Goal: Check status: Check status

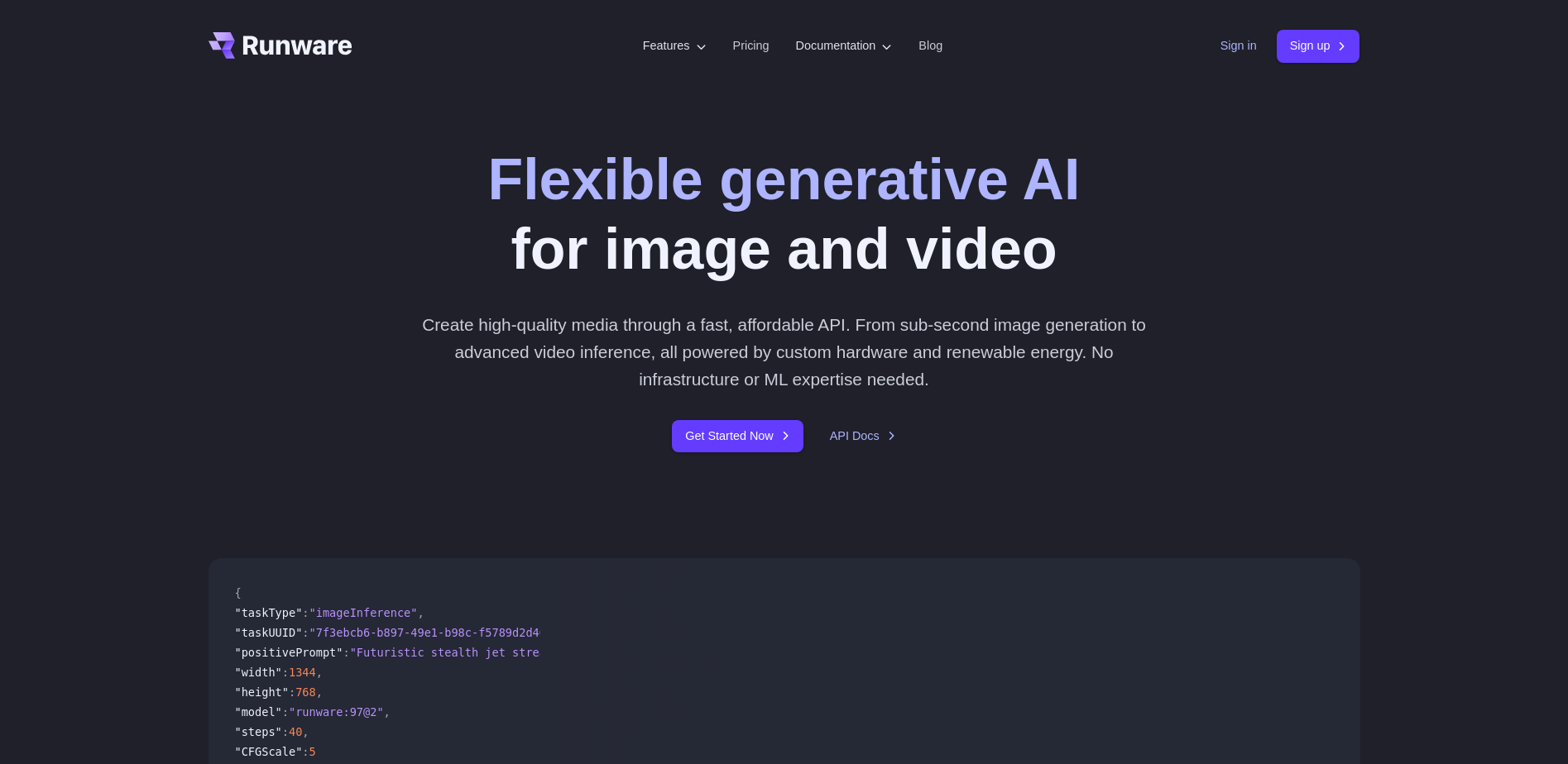
click at [1230, 47] on link "Sign in" at bounding box center [1238, 46] width 36 height 19
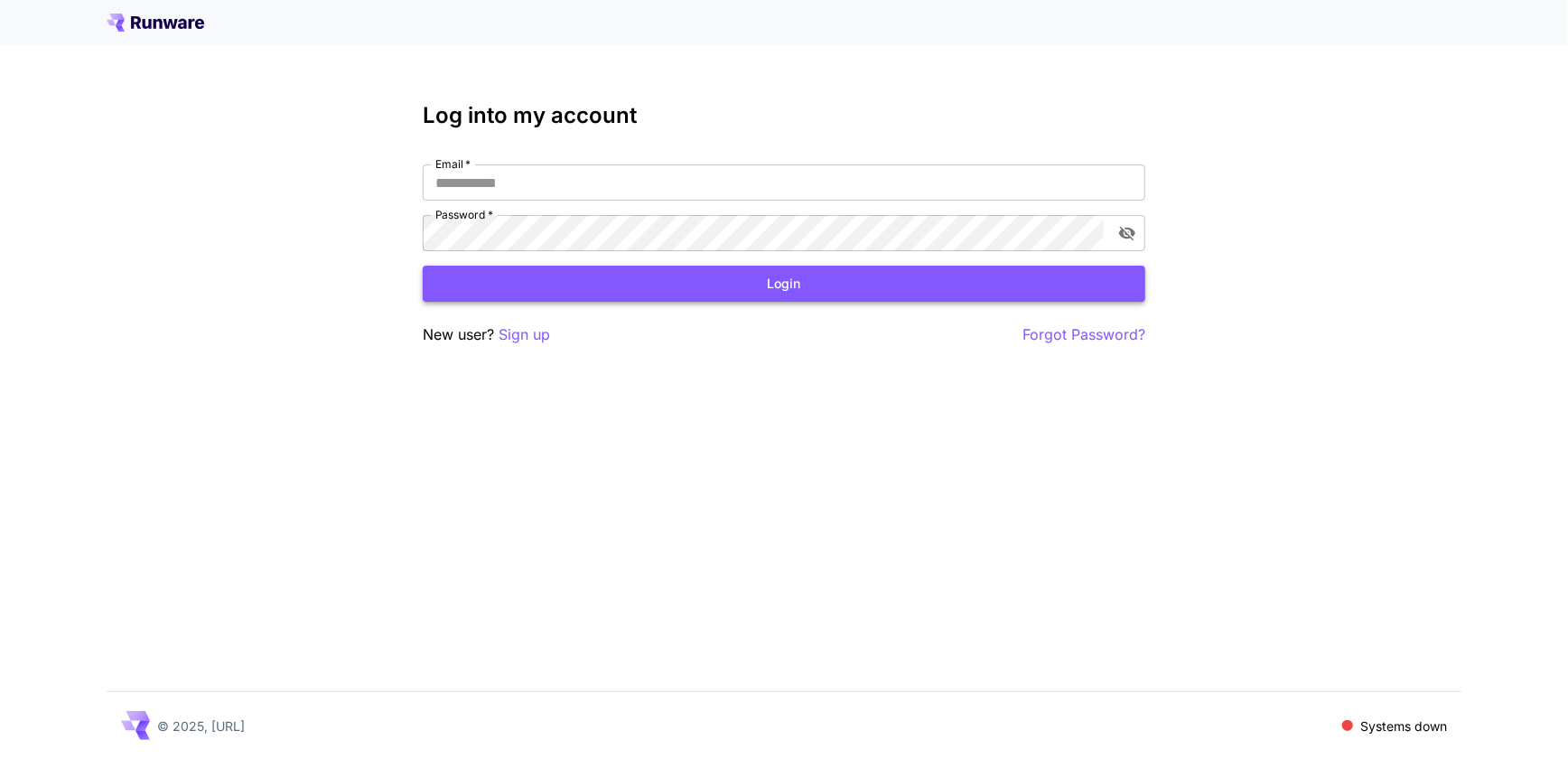
type input "**********"
click at [713, 287] on button "Login" at bounding box center [784, 283] width 723 height 37
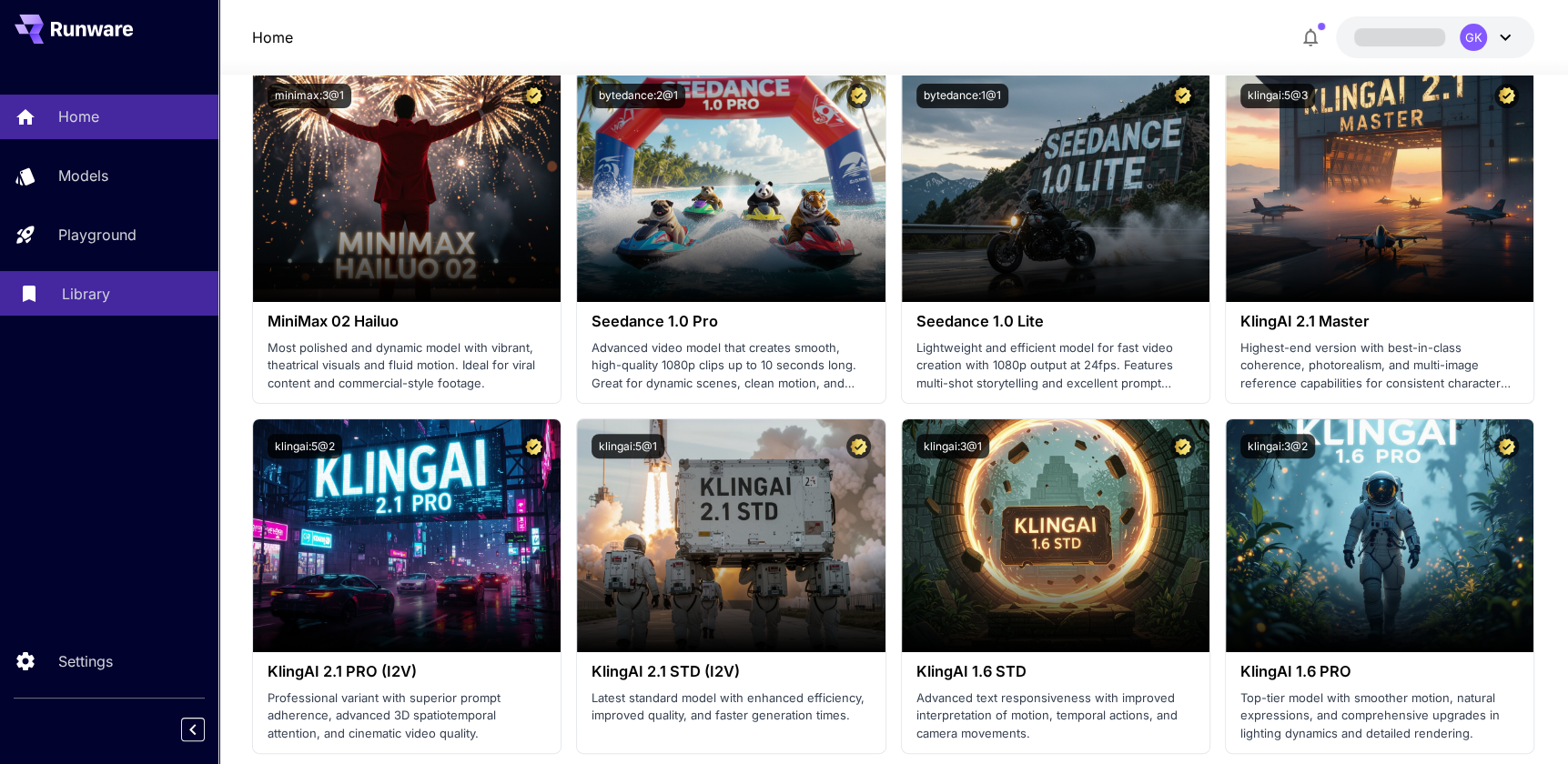
scroll to position [413, 0]
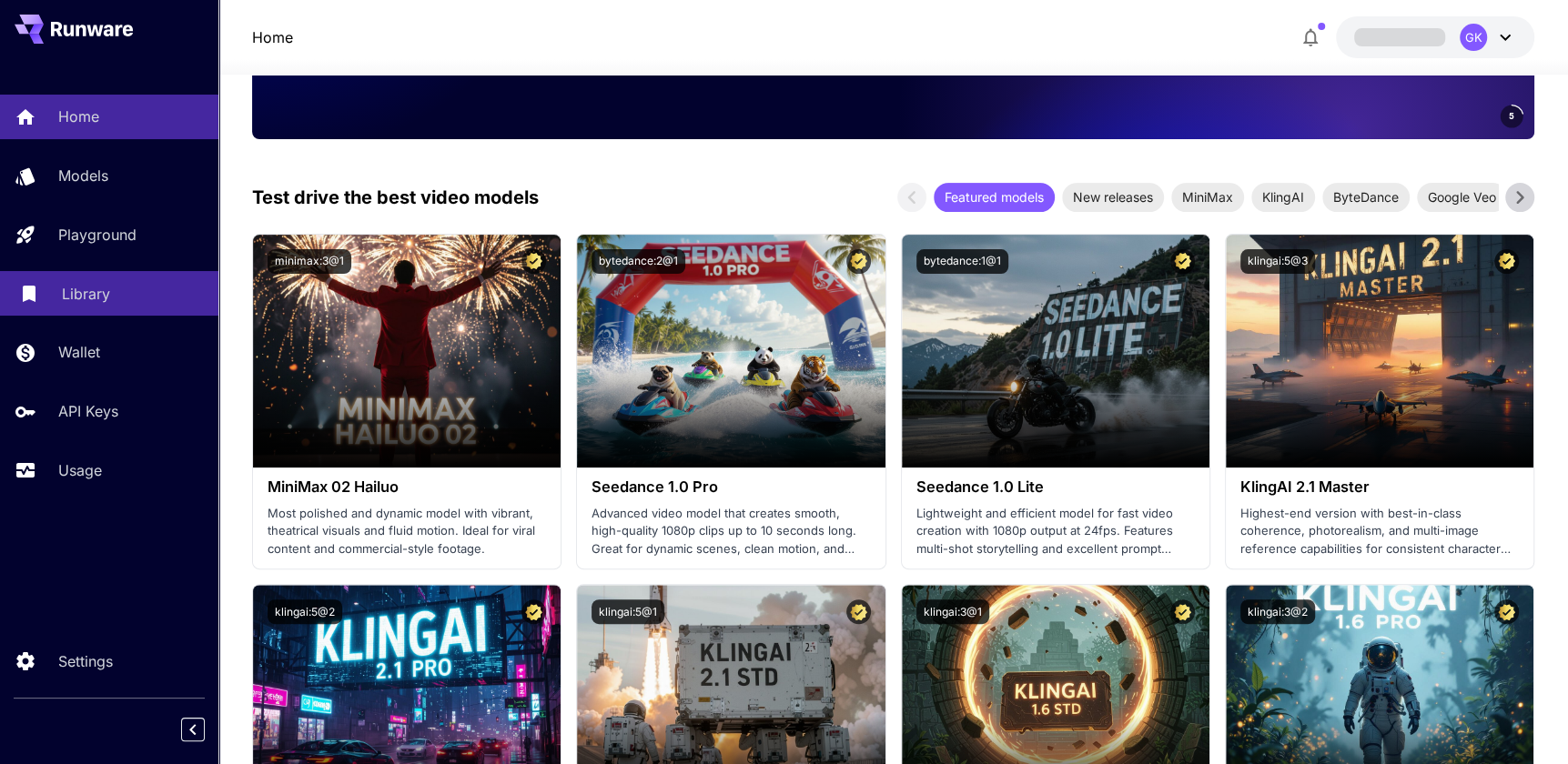
click at [82, 292] on p "Library" at bounding box center [86, 294] width 49 height 22
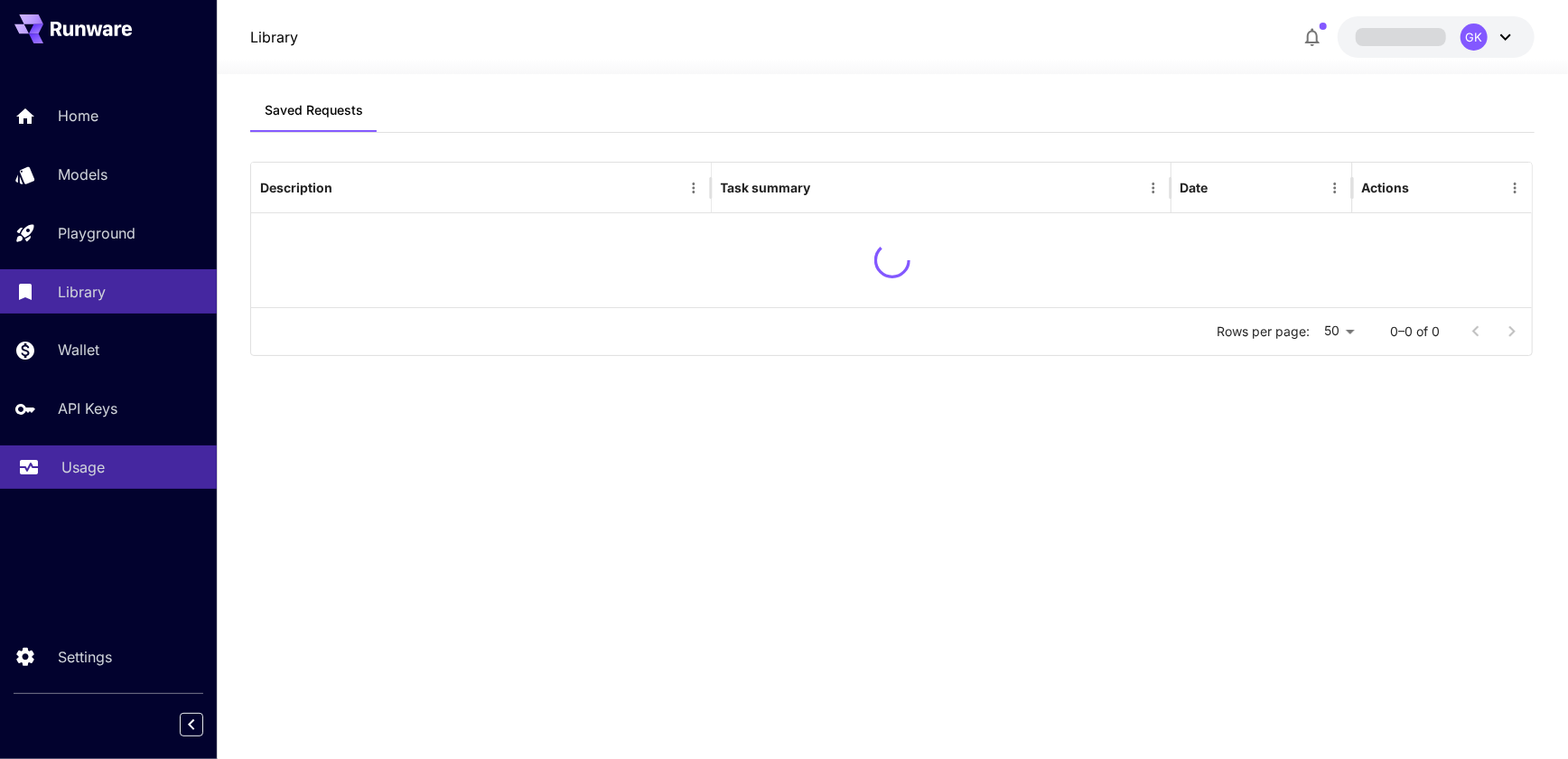
click at [83, 449] on link "Usage" at bounding box center [108, 467] width 217 height 45
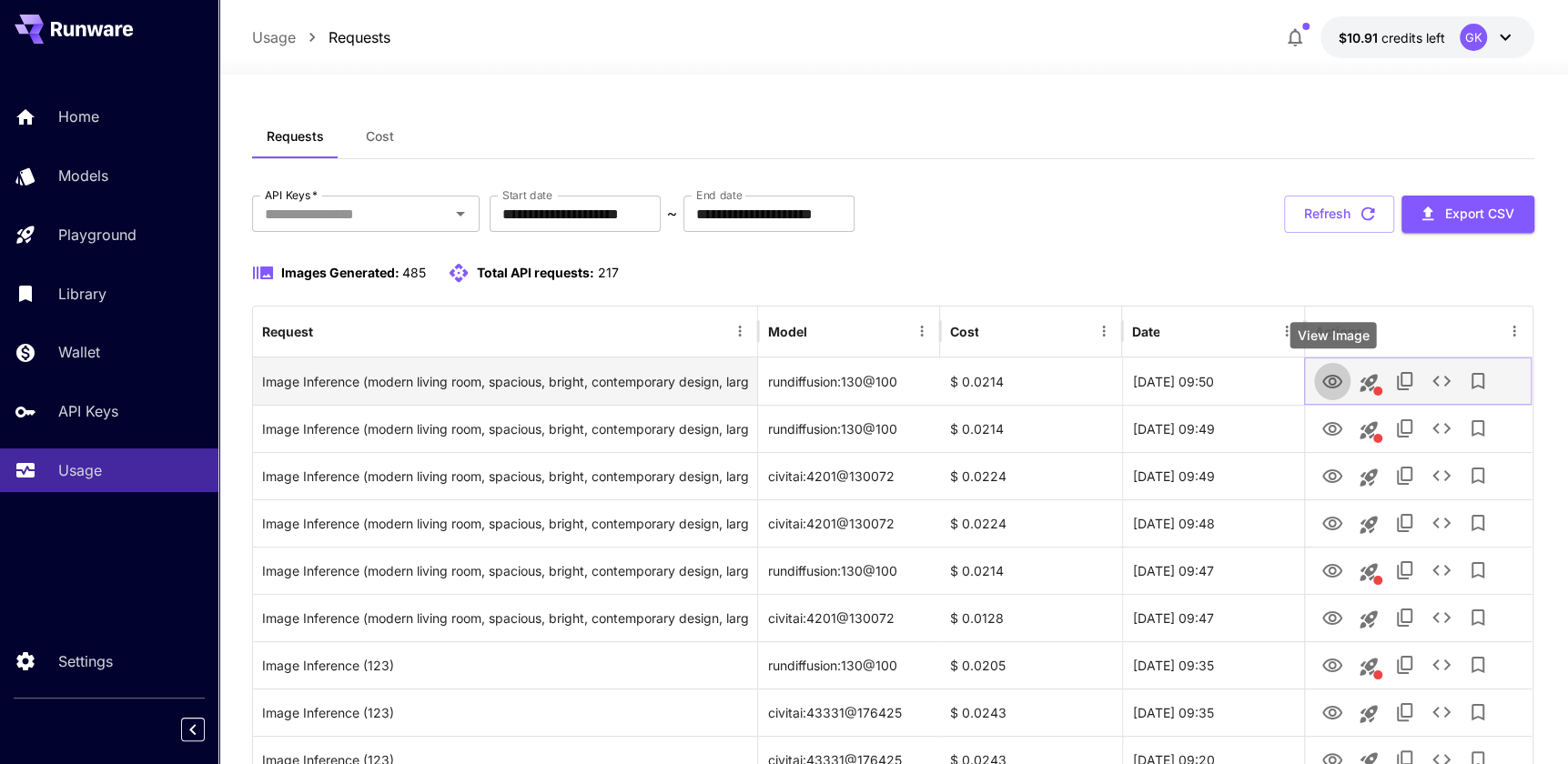
click at [1333, 377] on icon "View Image" at bounding box center [1331, 382] width 22 height 22
click at [1329, 380] on icon "View Image" at bounding box center [1331, 382] width 22 height 22
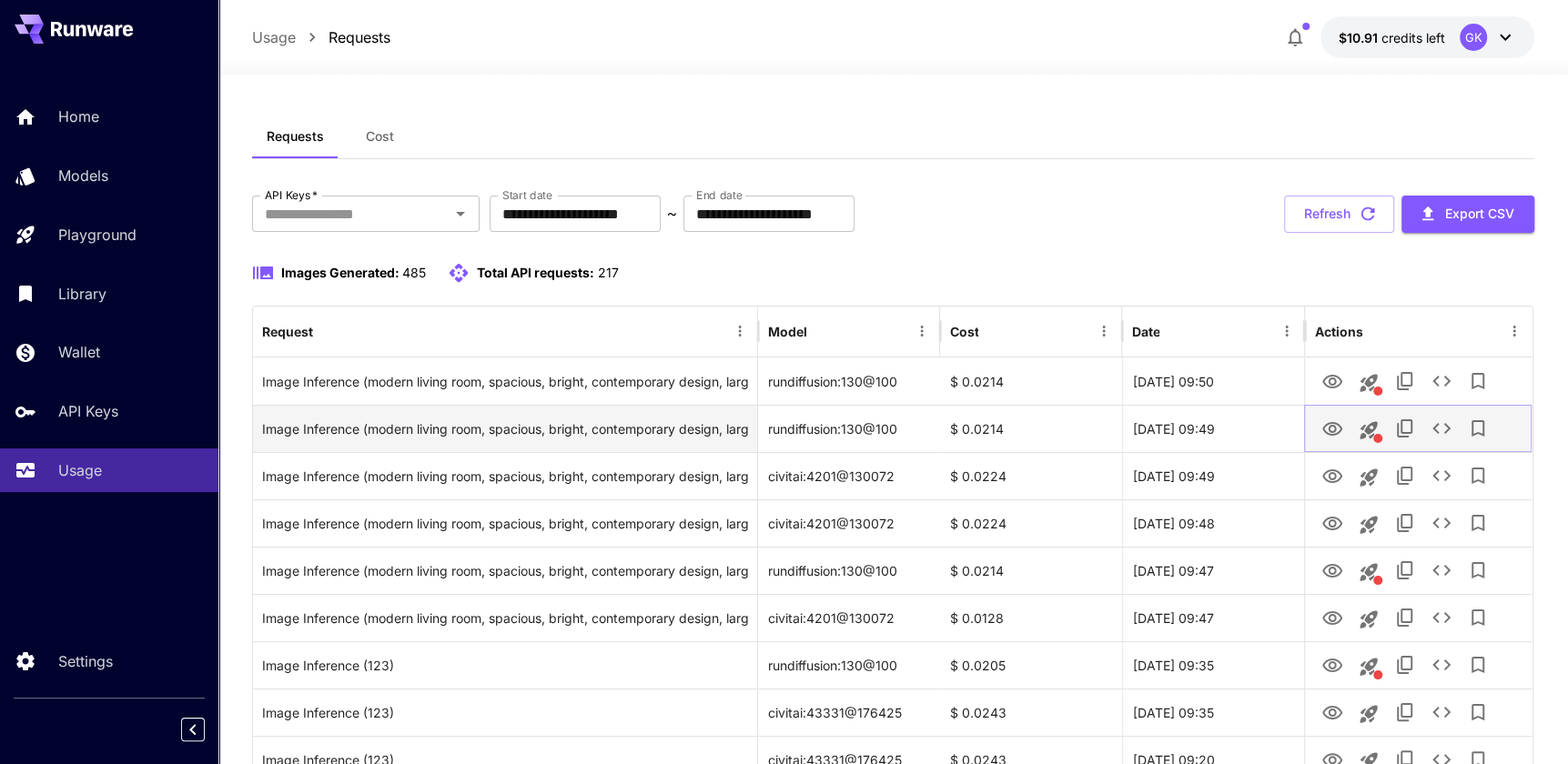
click at [1338, 426] on icon "View Image" at bounding box center [1331, 429] width 22 height 22
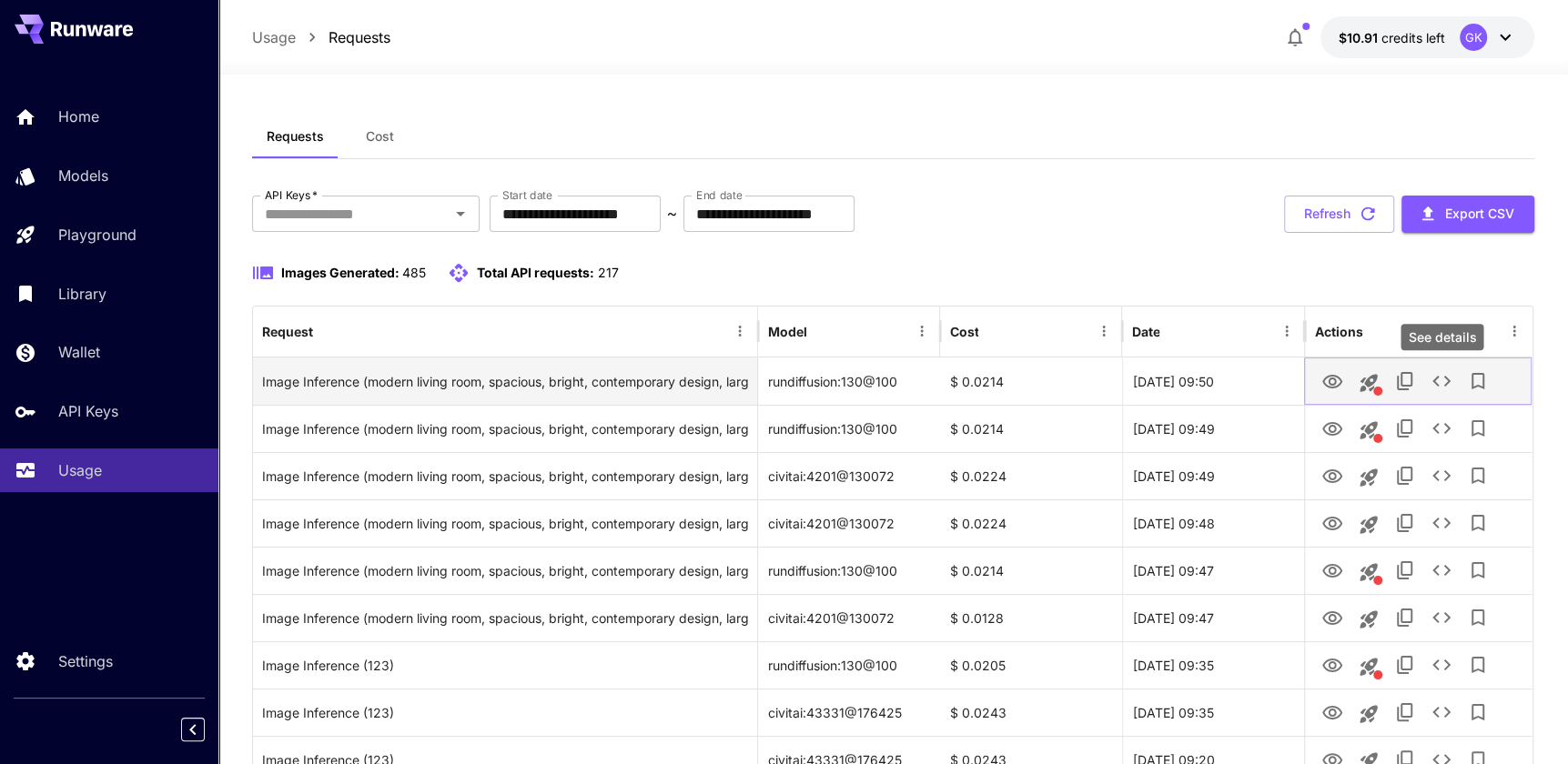
click at [1424, 385] on button "See details" at bounding box center [1441, 381] width 36 height 36
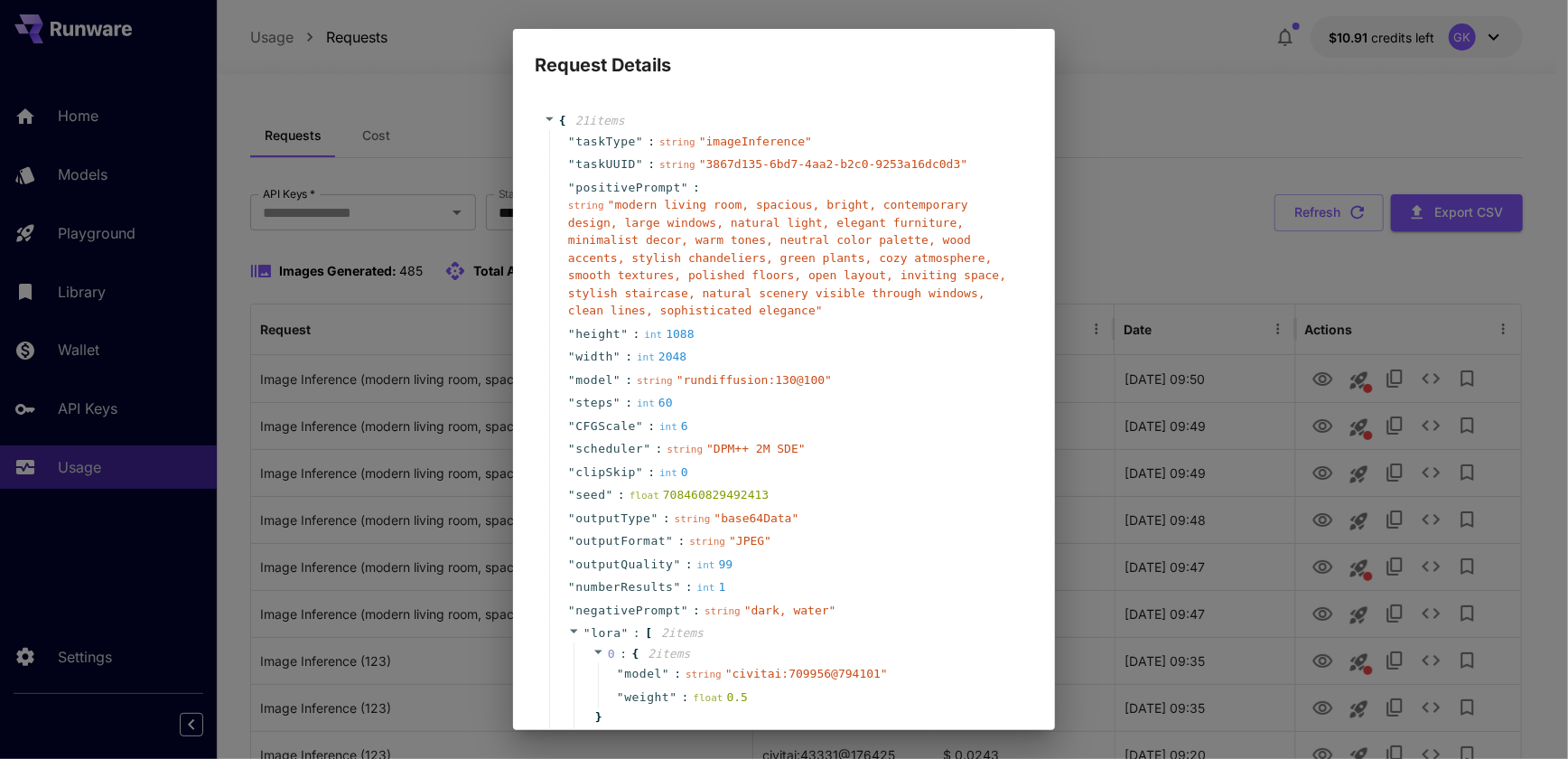
click at [1423, 422] on div "Request Details { 21 item s " taskType " : string " imageInference " " taskUUID…" at bounding box center [784, 379] width 1568 height 759
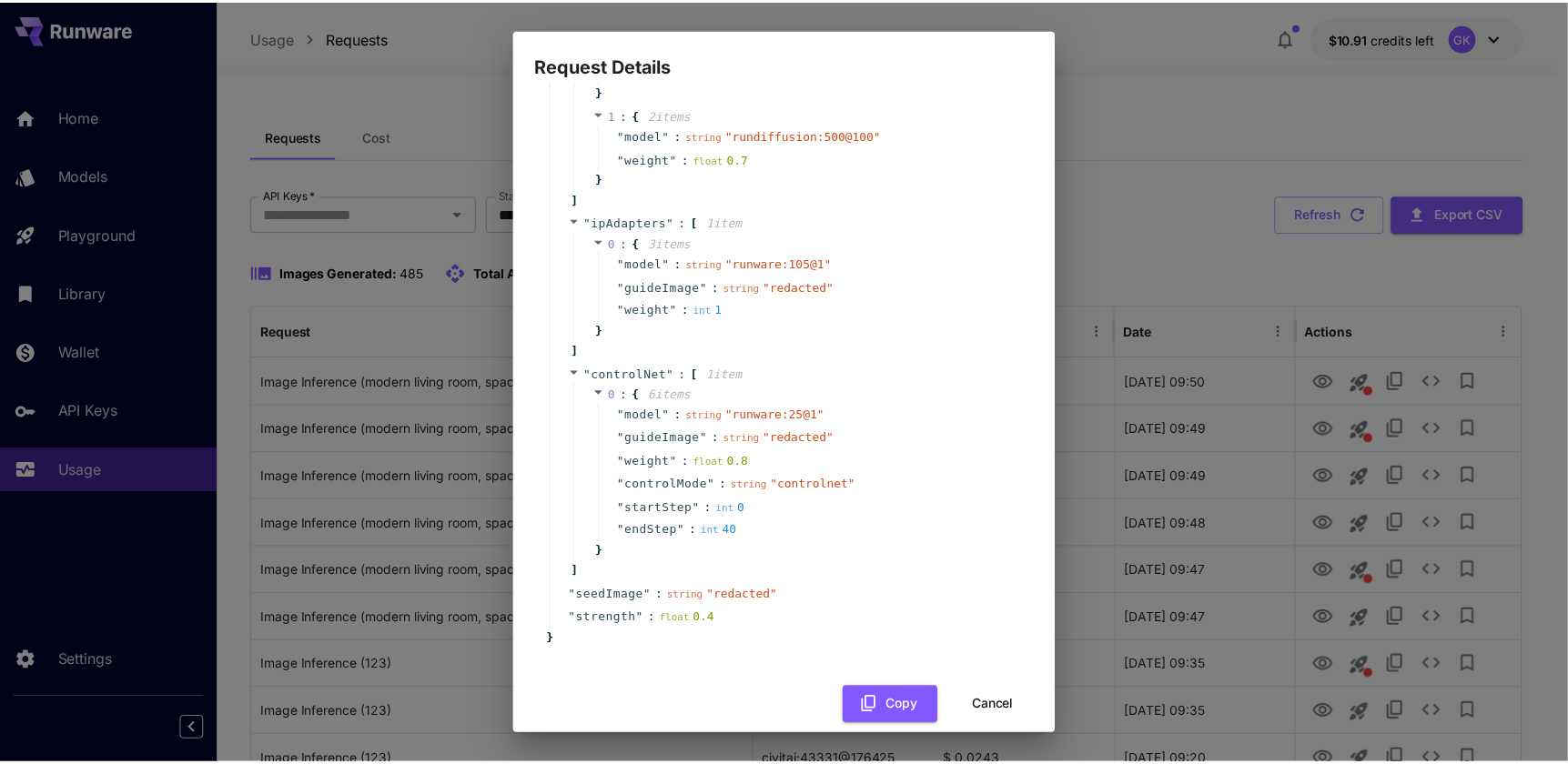
scroll to position [634, 0]
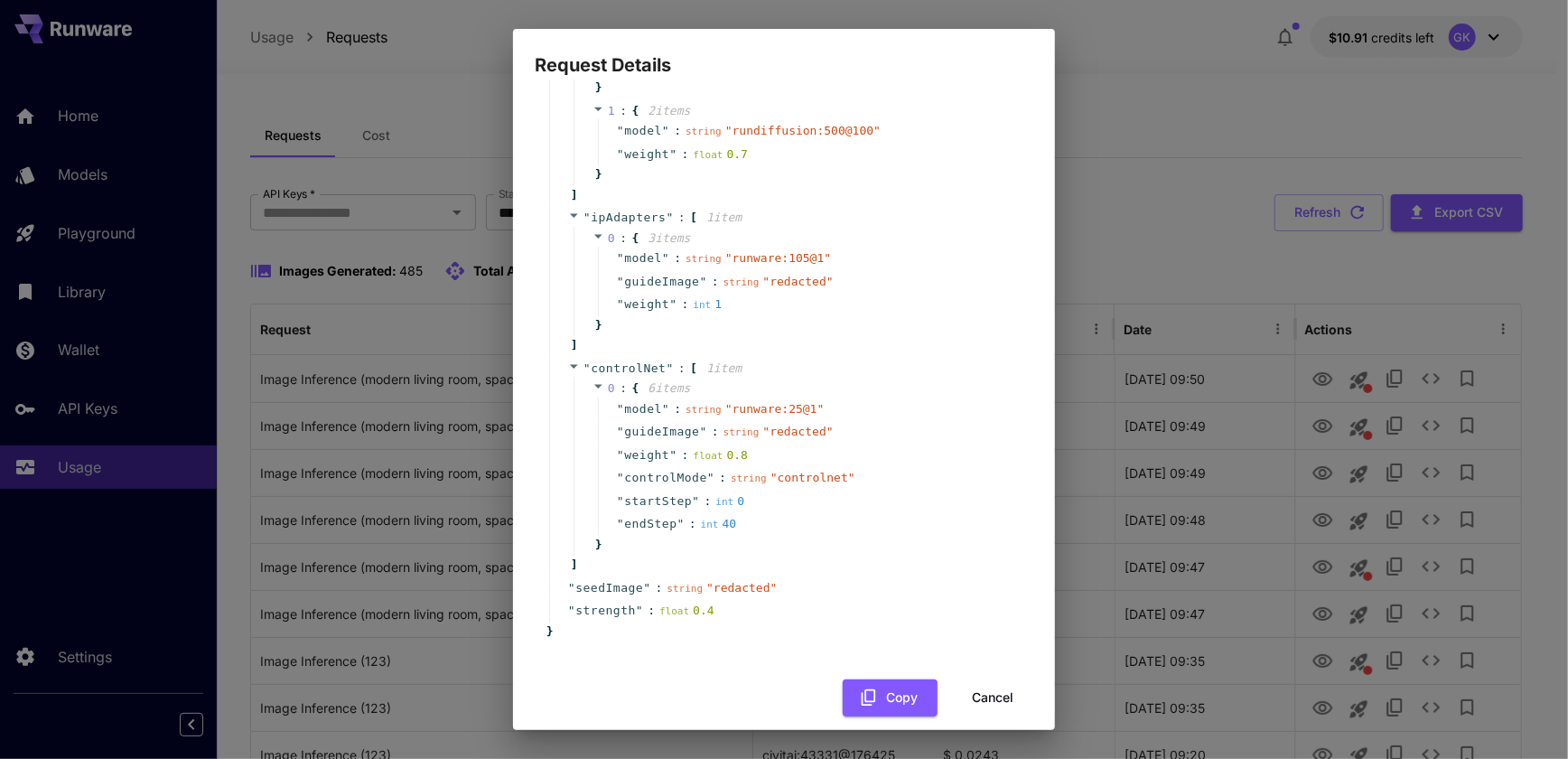
click at [1285, 138] on div "Request Details { 21 item s " taskType " : string " imageInference " " taskUUID…" at bounding box center [784, 379] width 1568 height 759
click at [1159, 277] on div "Request Details { 21 item s " taskType " : string " imageInference " " taskUUID…" at bounding box center [784, 379] width 1568 height 759
click at [976, 657] on div "{ 21 item s " taskType " : string " imageInference " " taskUUID " : string " 38…" at bounding box center [784, 90] width 498 height 1252
click at [968, 679] on button "Cancel" at bounding box center [993, 697] width 81 height 37
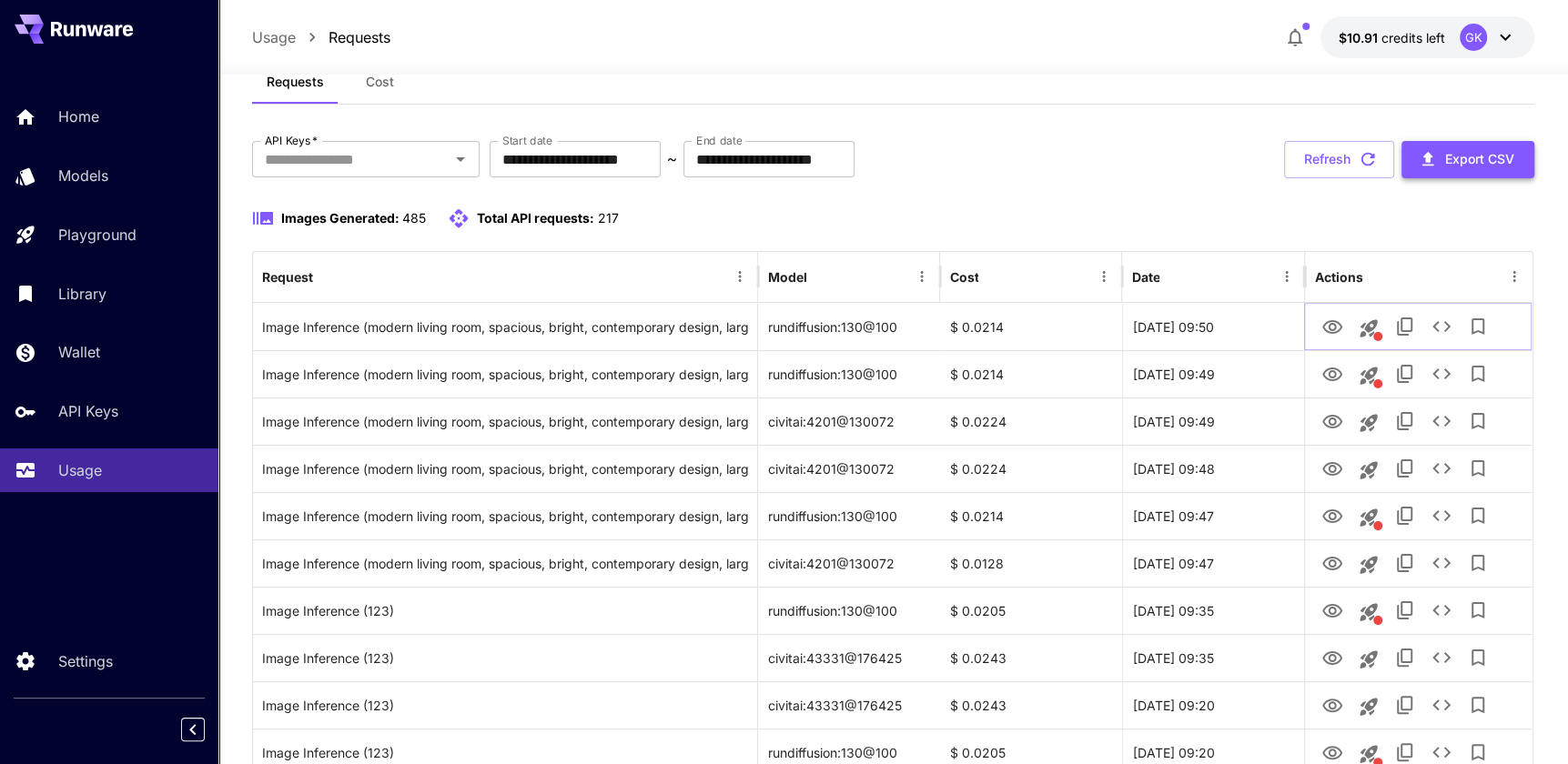
scroll to position [82, 0]
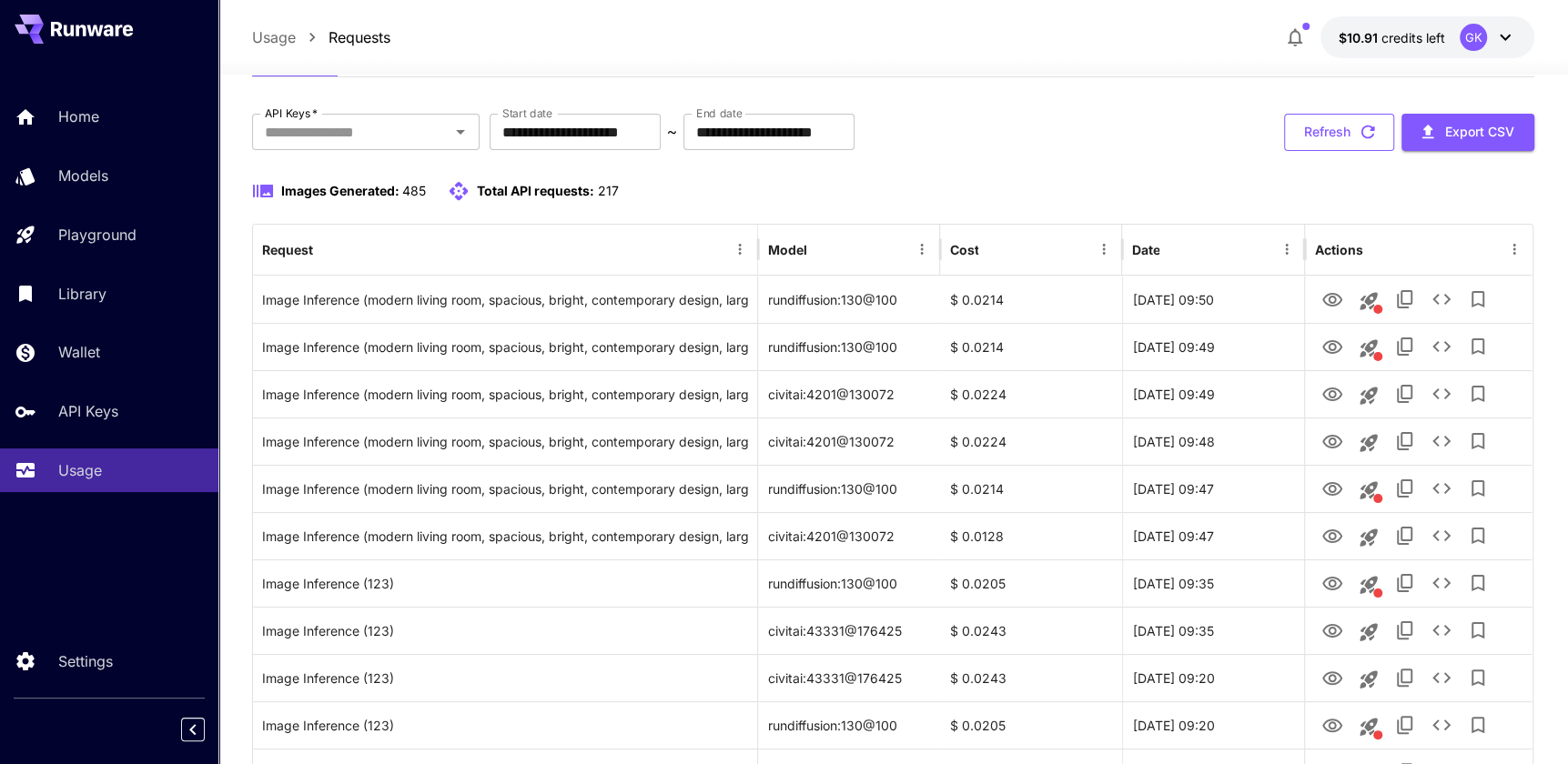
click at [1352, 147] on button "Refresh" at bounding box center [1338, 132] width 110 height 37
click at [1341, 141] on button "Refresh" at bounding box center [1338, 132] width 110 height 37
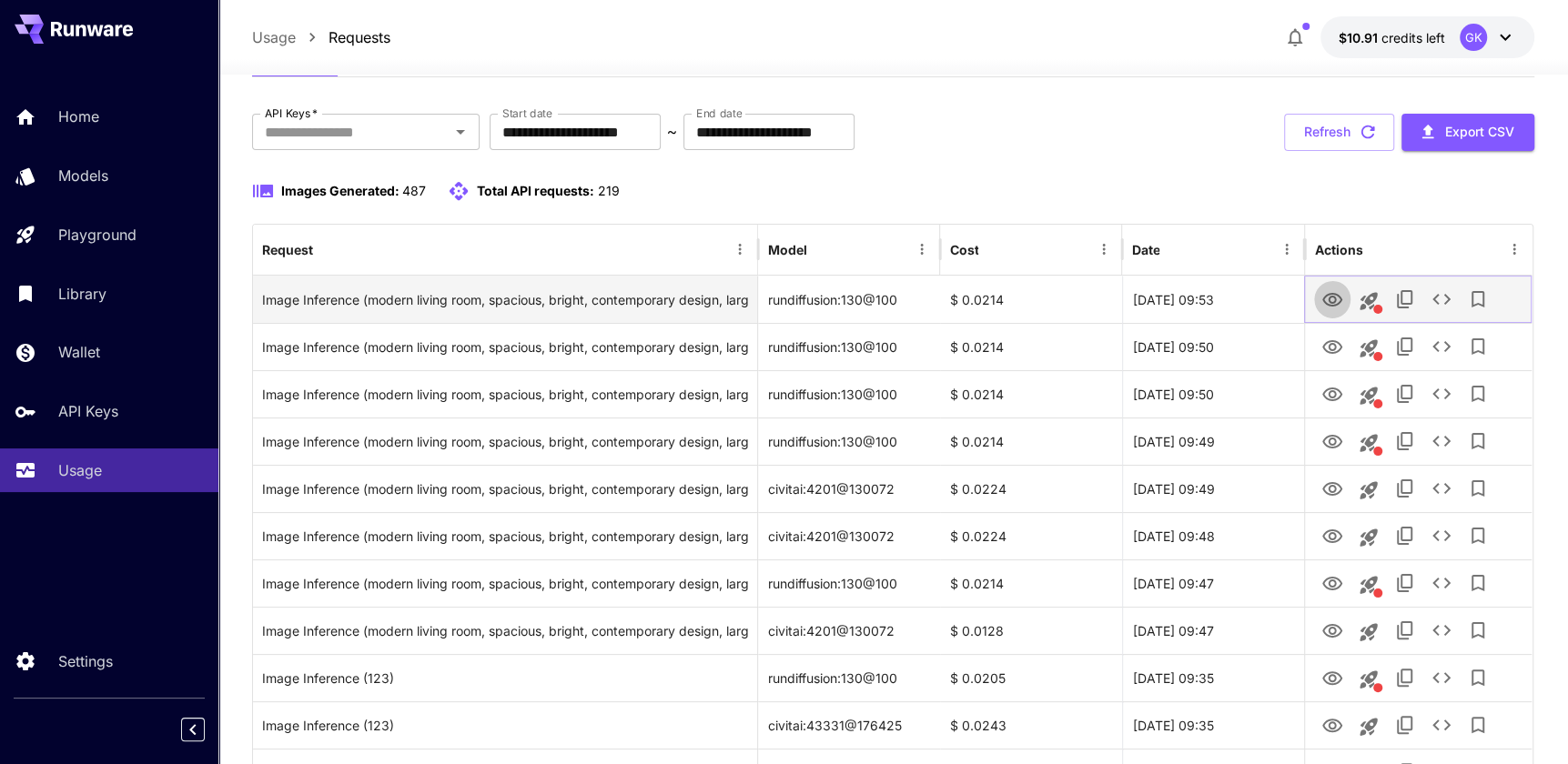
click at [1333, 299] on icon "View Image" at bounding box center [1331, 299] width 22 height 22
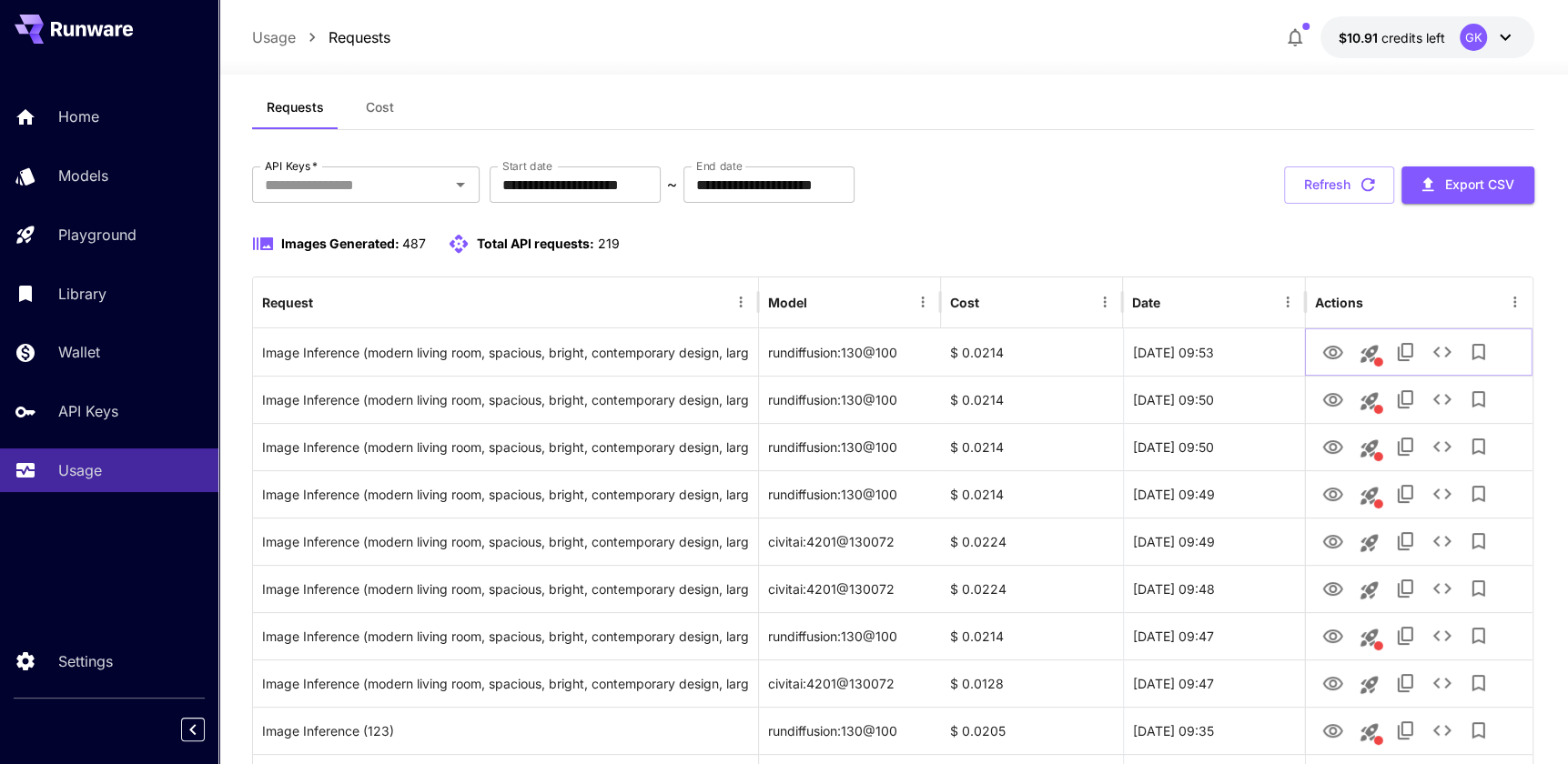
scroll to position [0, 0]
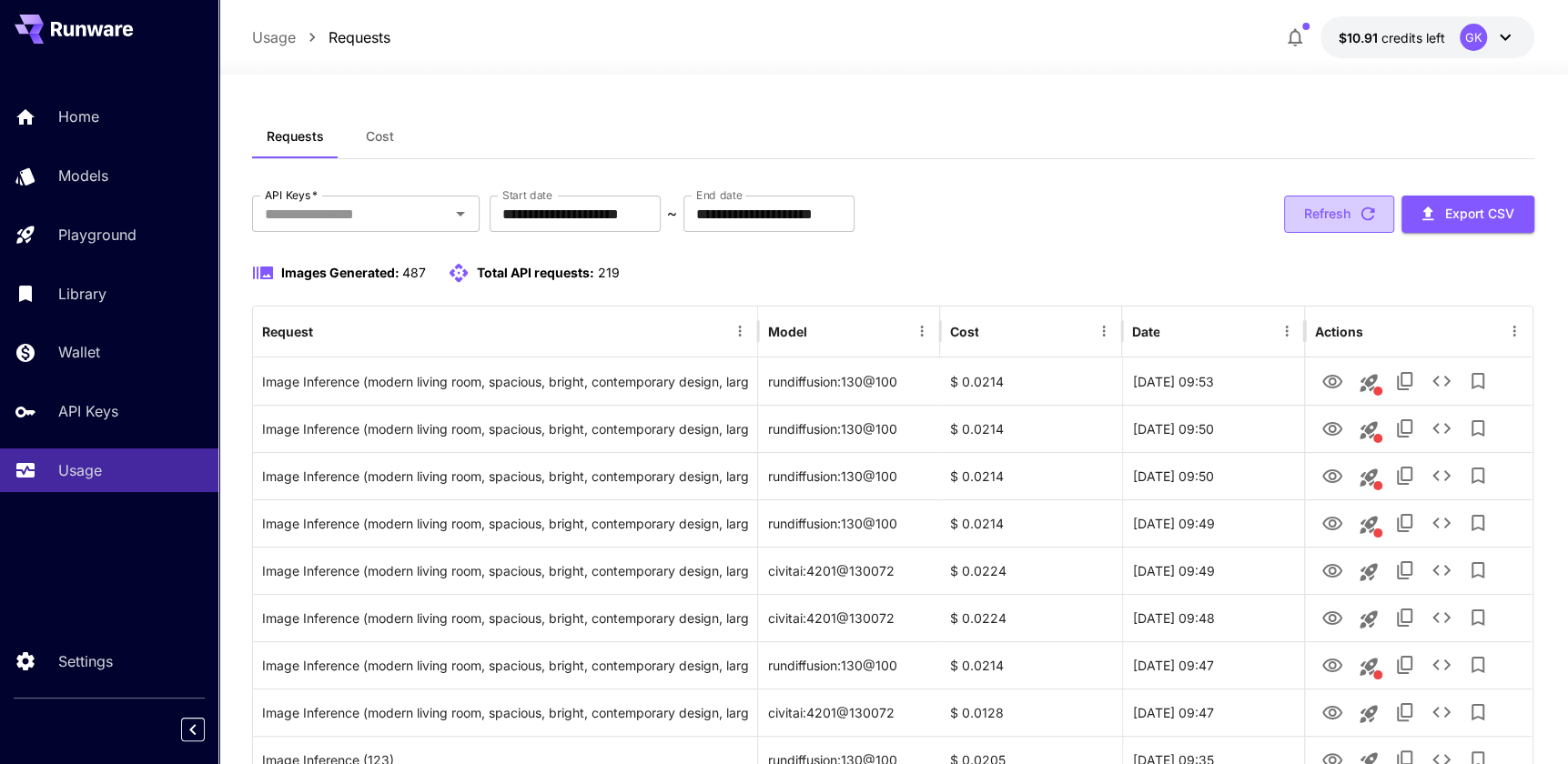
click at [1332, 208] on button "Refresh" at bounding box center [1338, 214] width 110 height 37
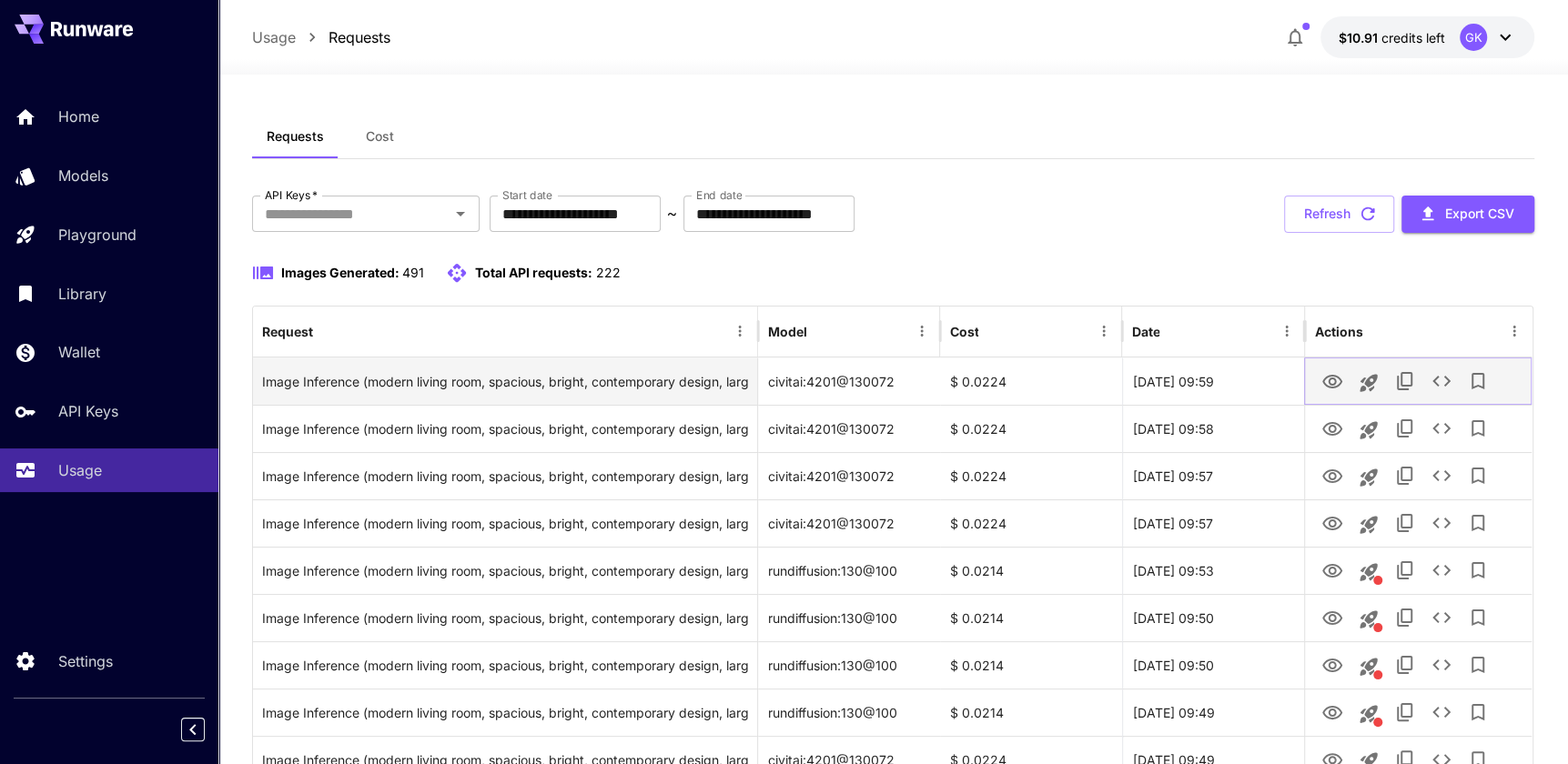
click at [1332, 377] on icon "View Image" at bounding box center [1331, 382] width 22 height 22
click at [1336, 389] on icon "View Image" at bounding box center [1331, 382] width 22 height 22
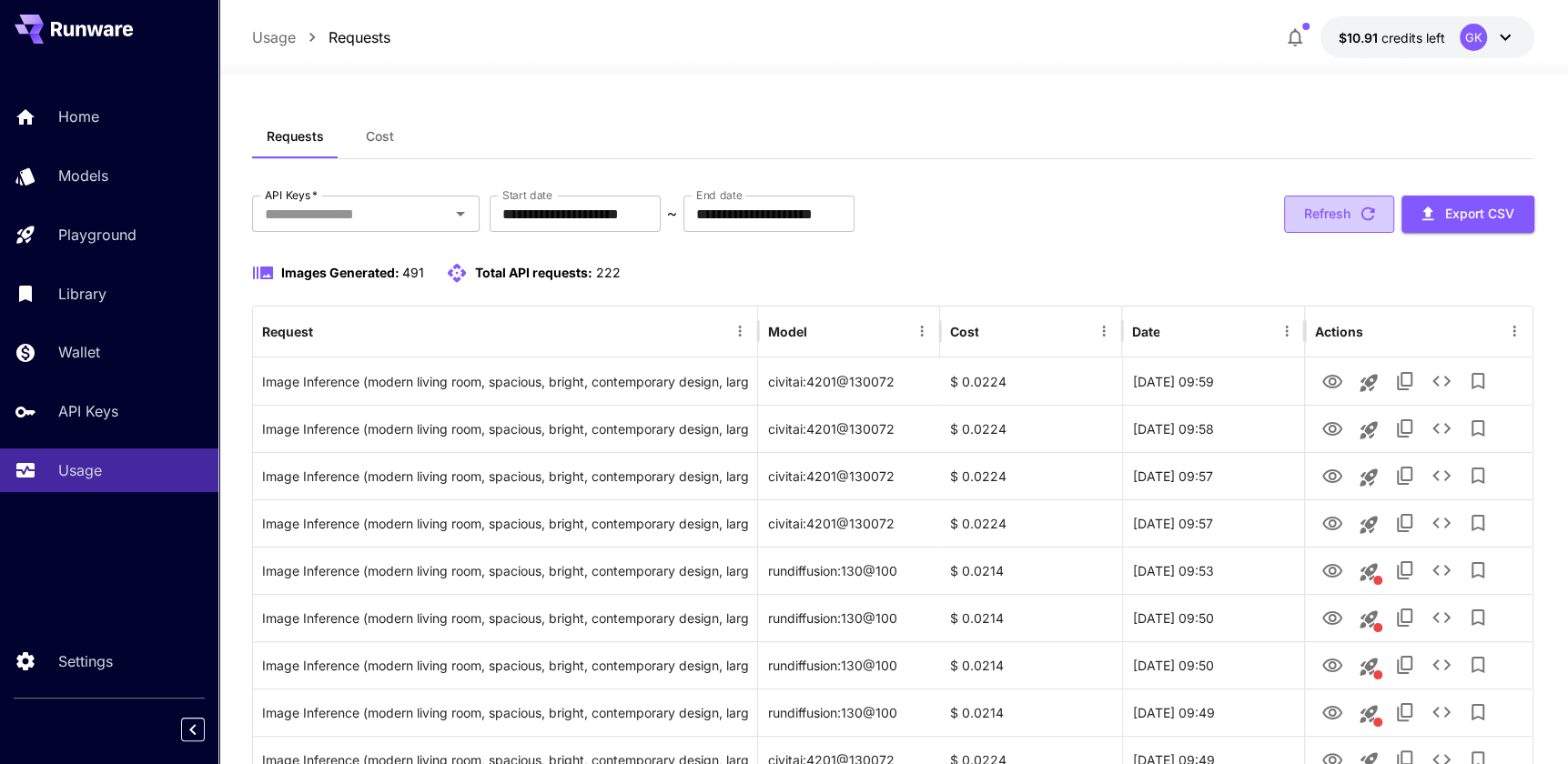
click at [1317, 223] on button "Refresh" at bounding box center [1338, 214] width 110 height 37
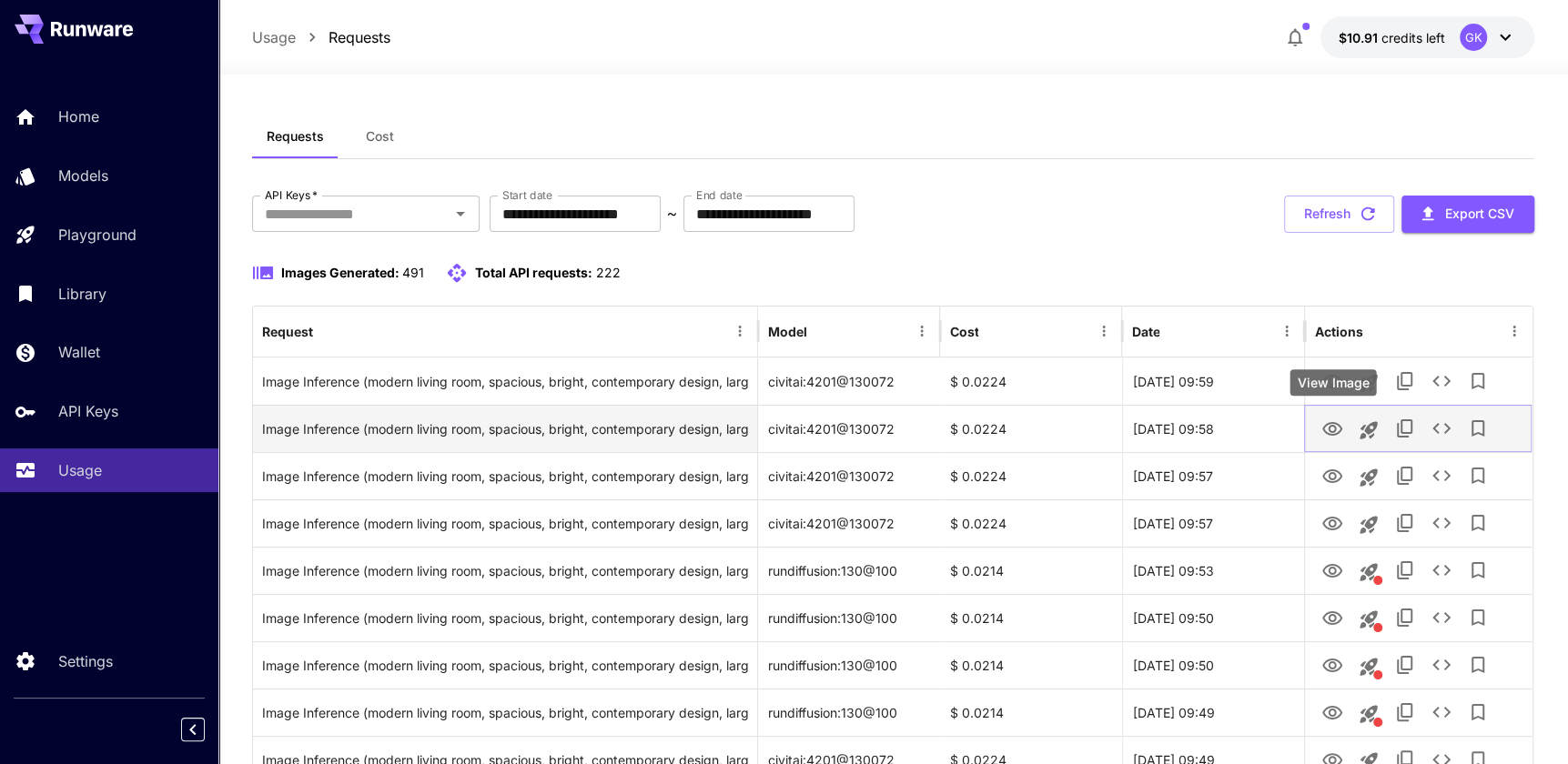
click at [1329, 420] on icon "View Image" at bounding box center [1331, 429] width 22 height 22
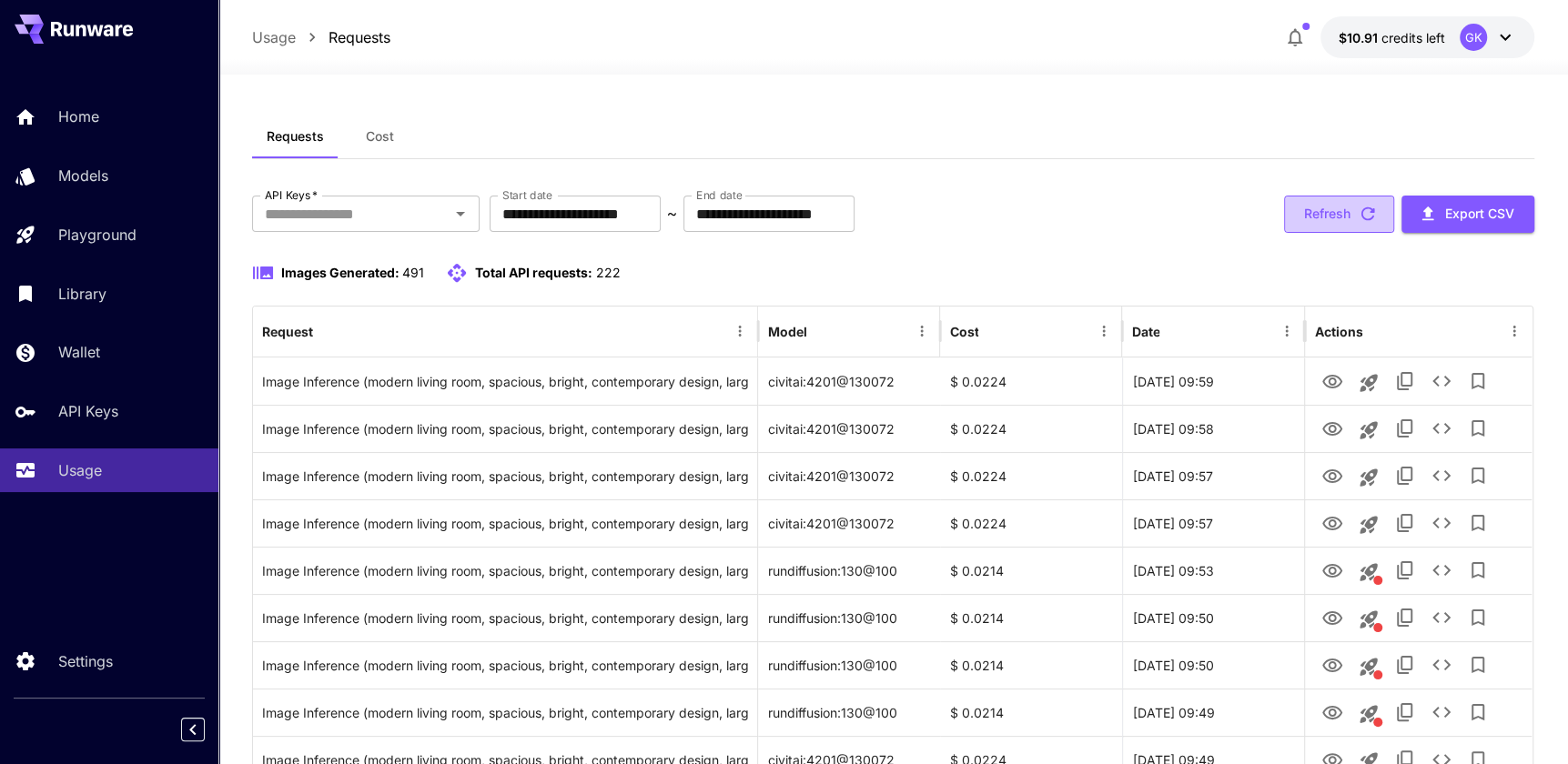
click at [1326, 205] on button "Refresh" at bounding box center [1338, 214] width 110 height 37
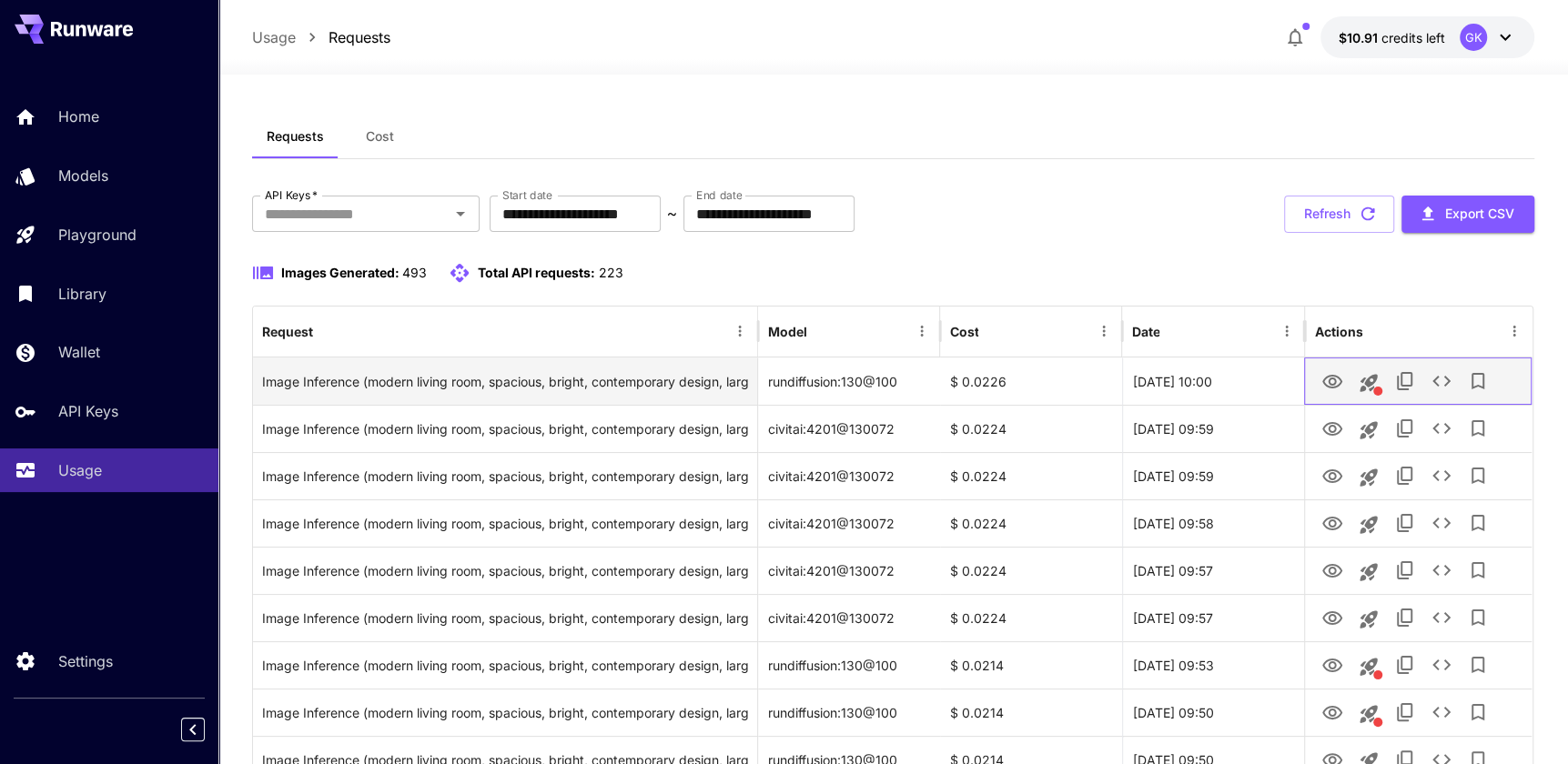
click at [1310, 384] on div at bounding box center [1417, 382] width 227 height 48
click at [1319, 382] on button "View Image" at bounding box center [1332, 380] width 36 height 37
click at [1331, 381] on icon "View Image" at bounding box center [1331, 382] width 22 height 22
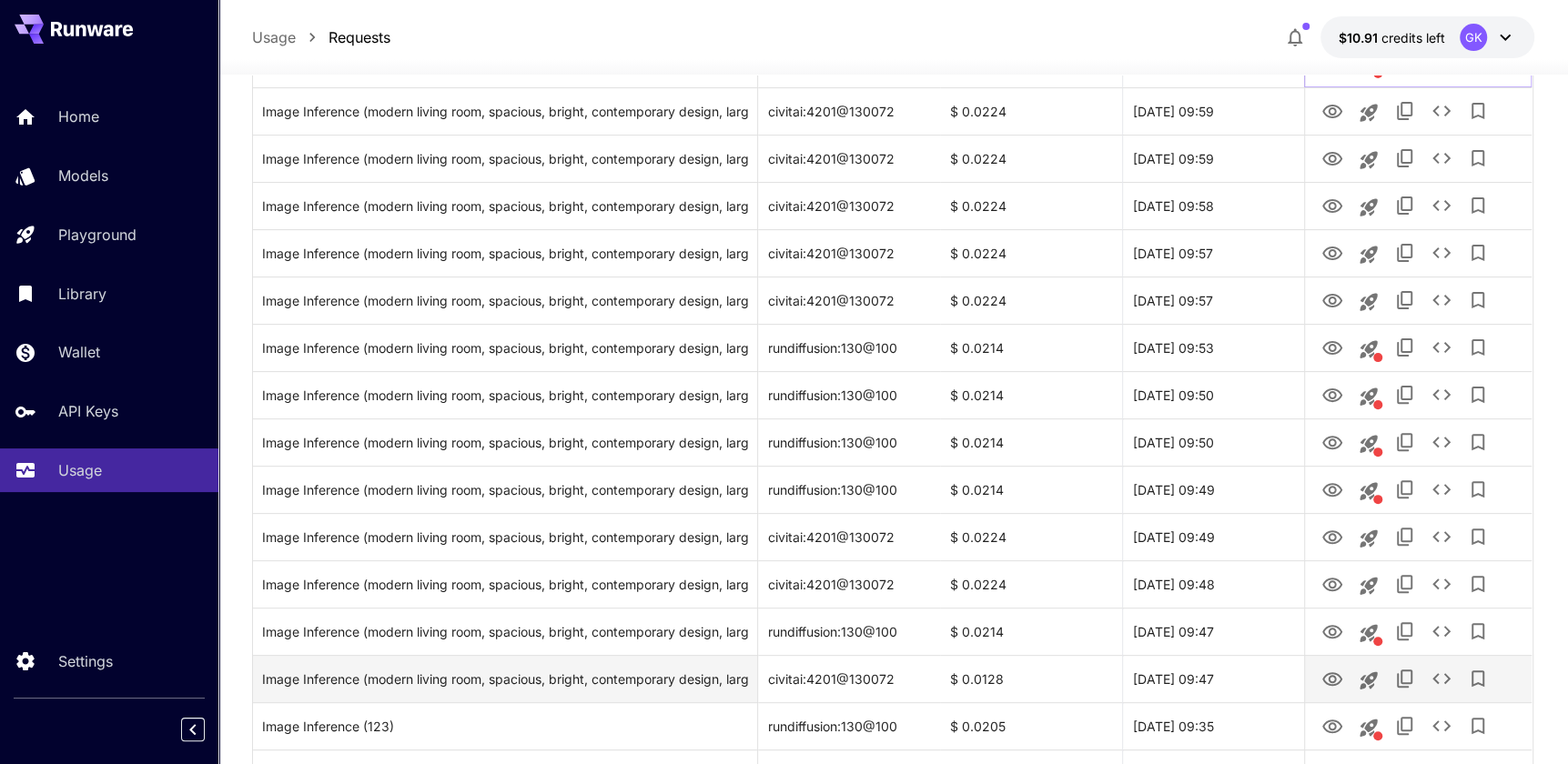
scroll to position [330, 0]
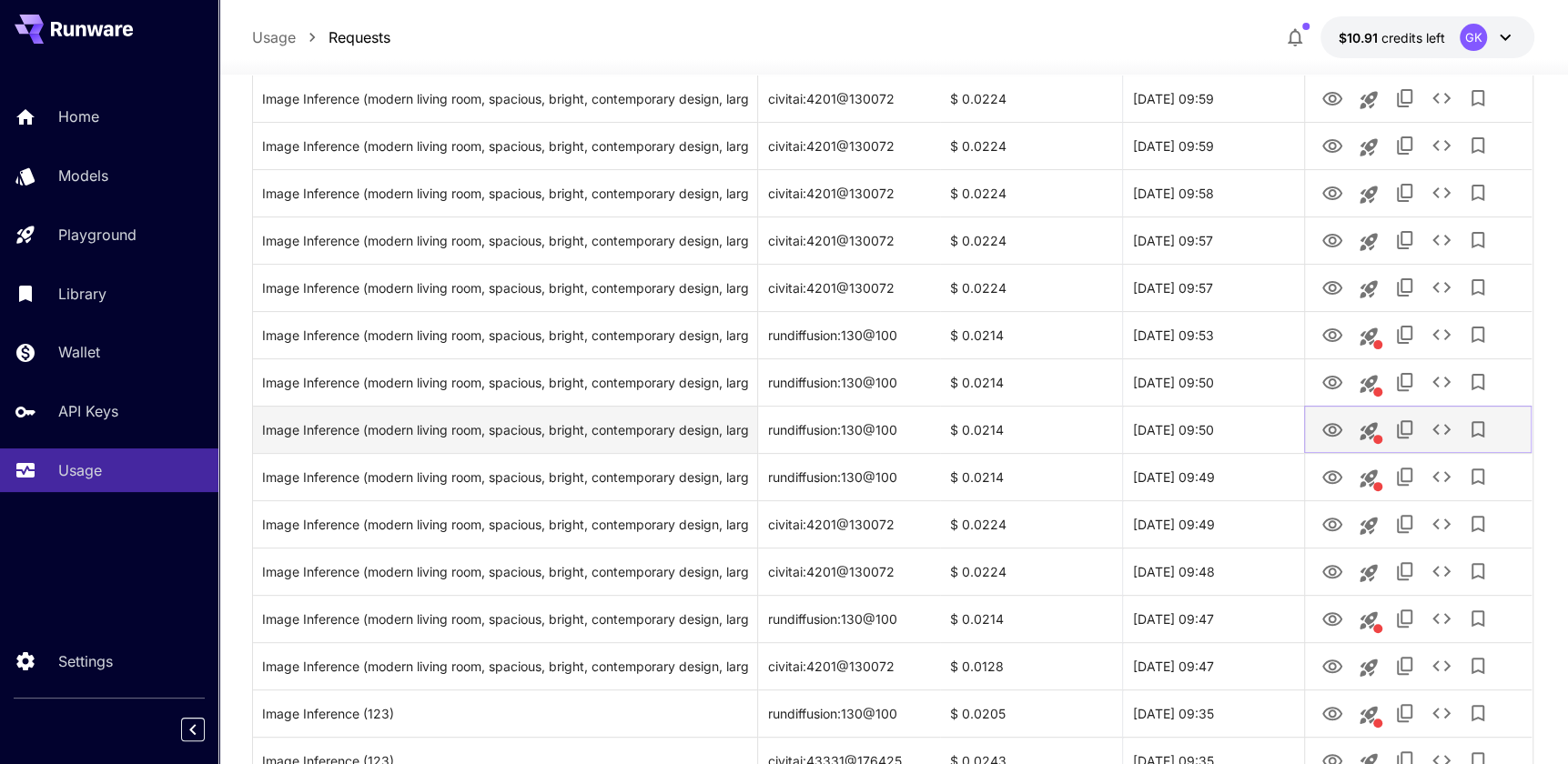
click at [1328, 425] on icon "View Image" at bounding box center [1331, 430] width 22 height 22
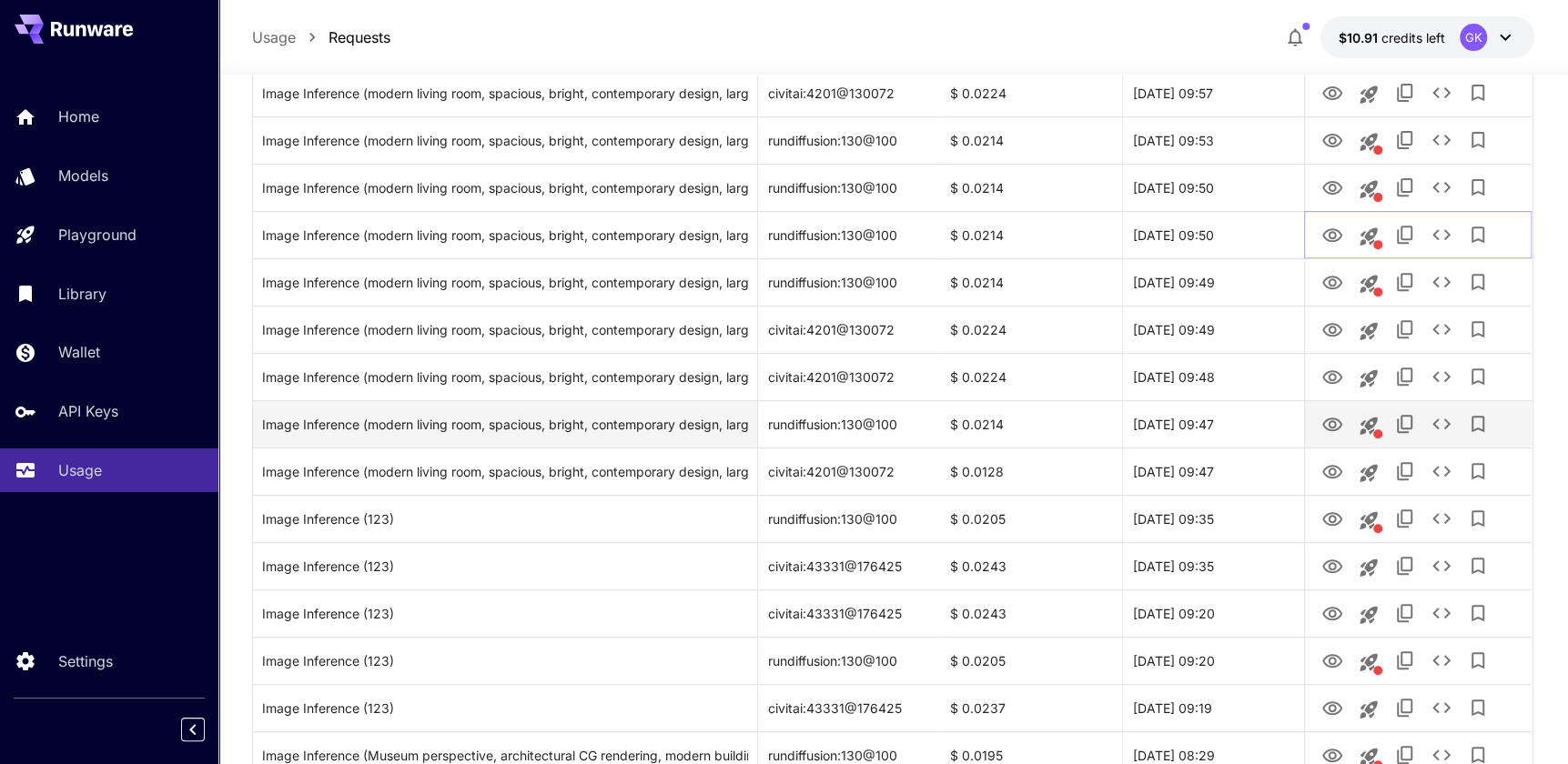
scroll to position [496, 0]
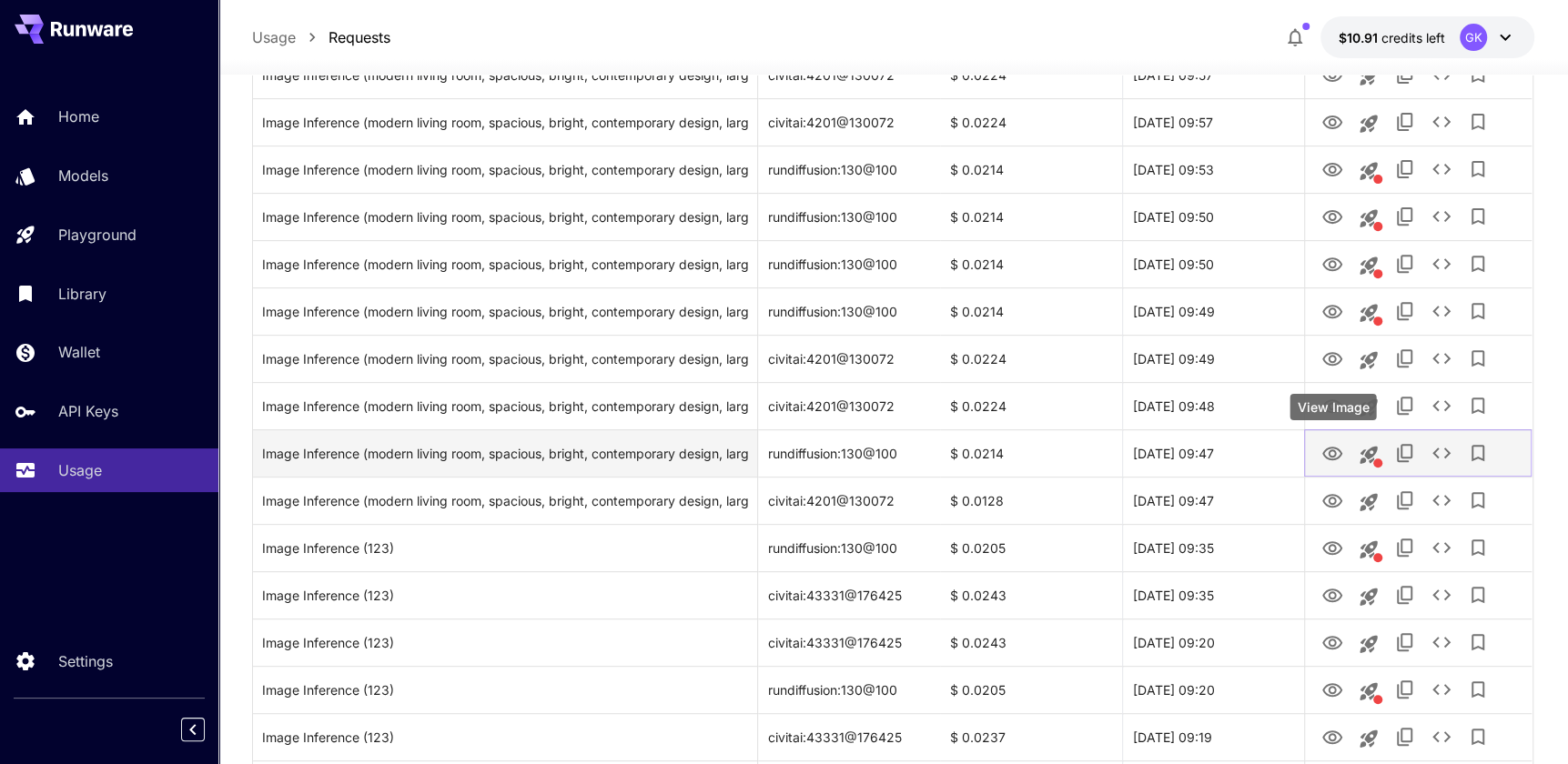
click at [1332, 456] on icon "View Image" at bounding box center [1331, 453] width 20 height 13
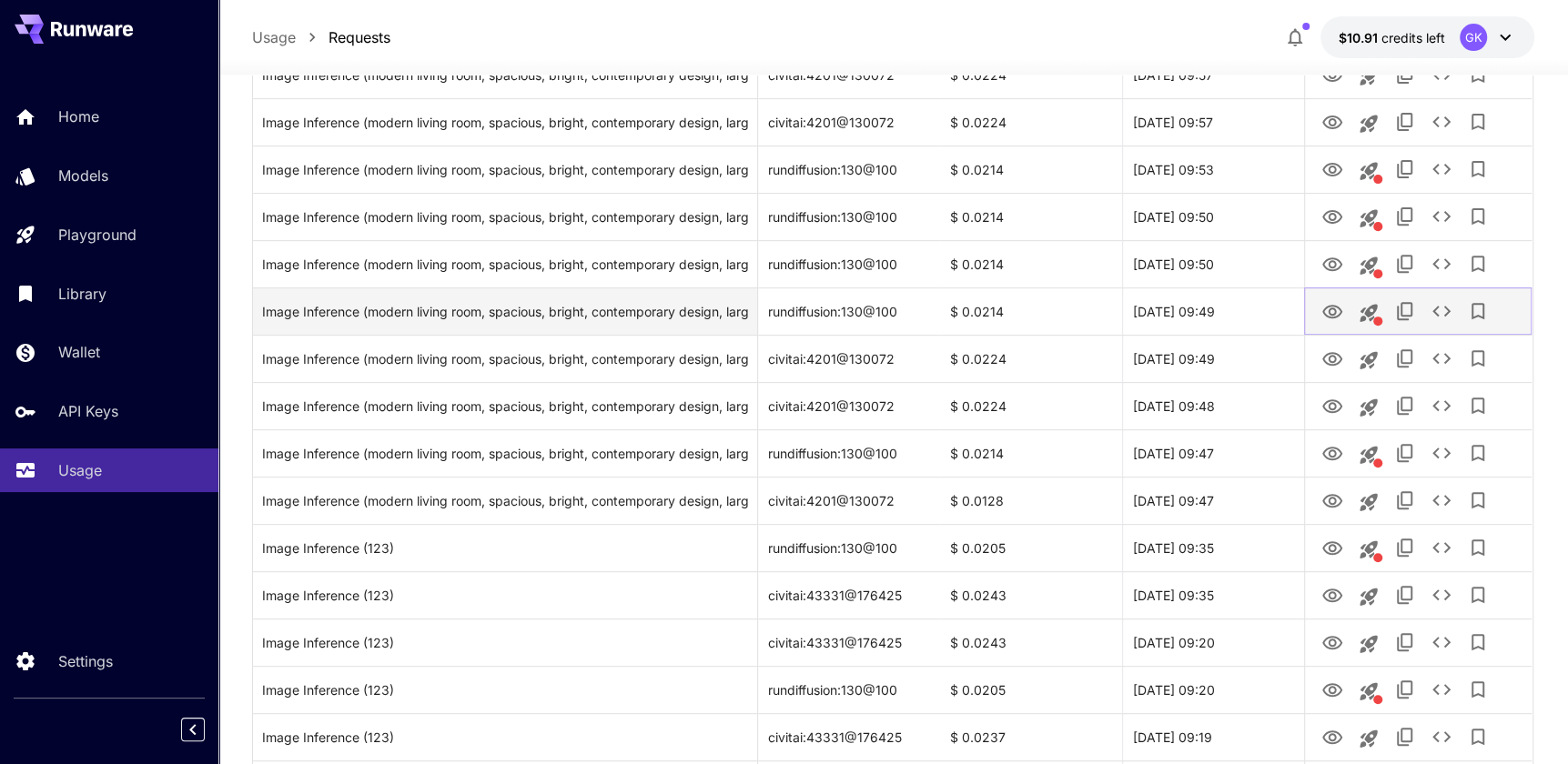
click at [1324, 311] on icon "View Image" at bounding box center [1331, 311] width 20 height 13
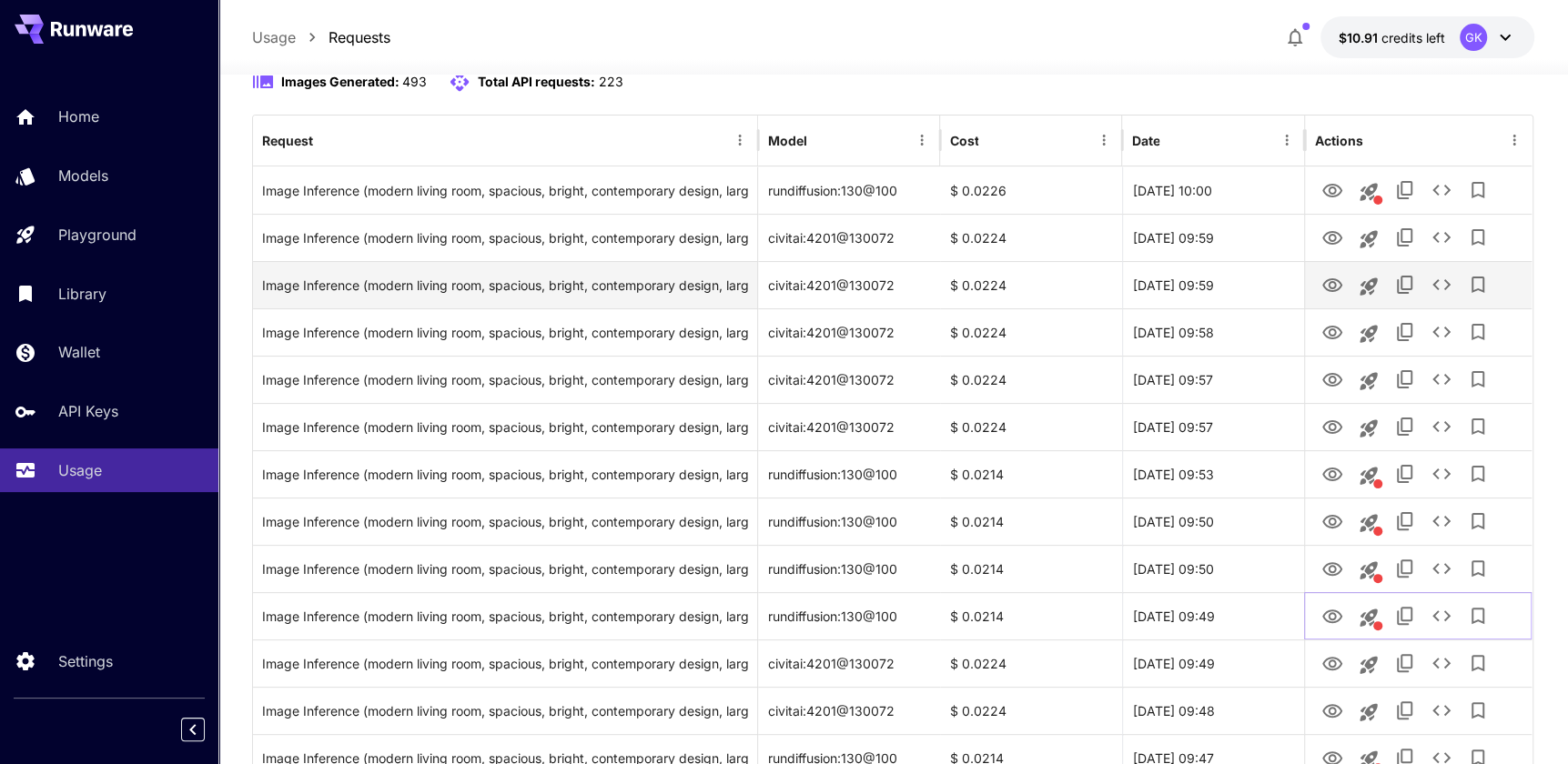
scroll to position [165, 0]
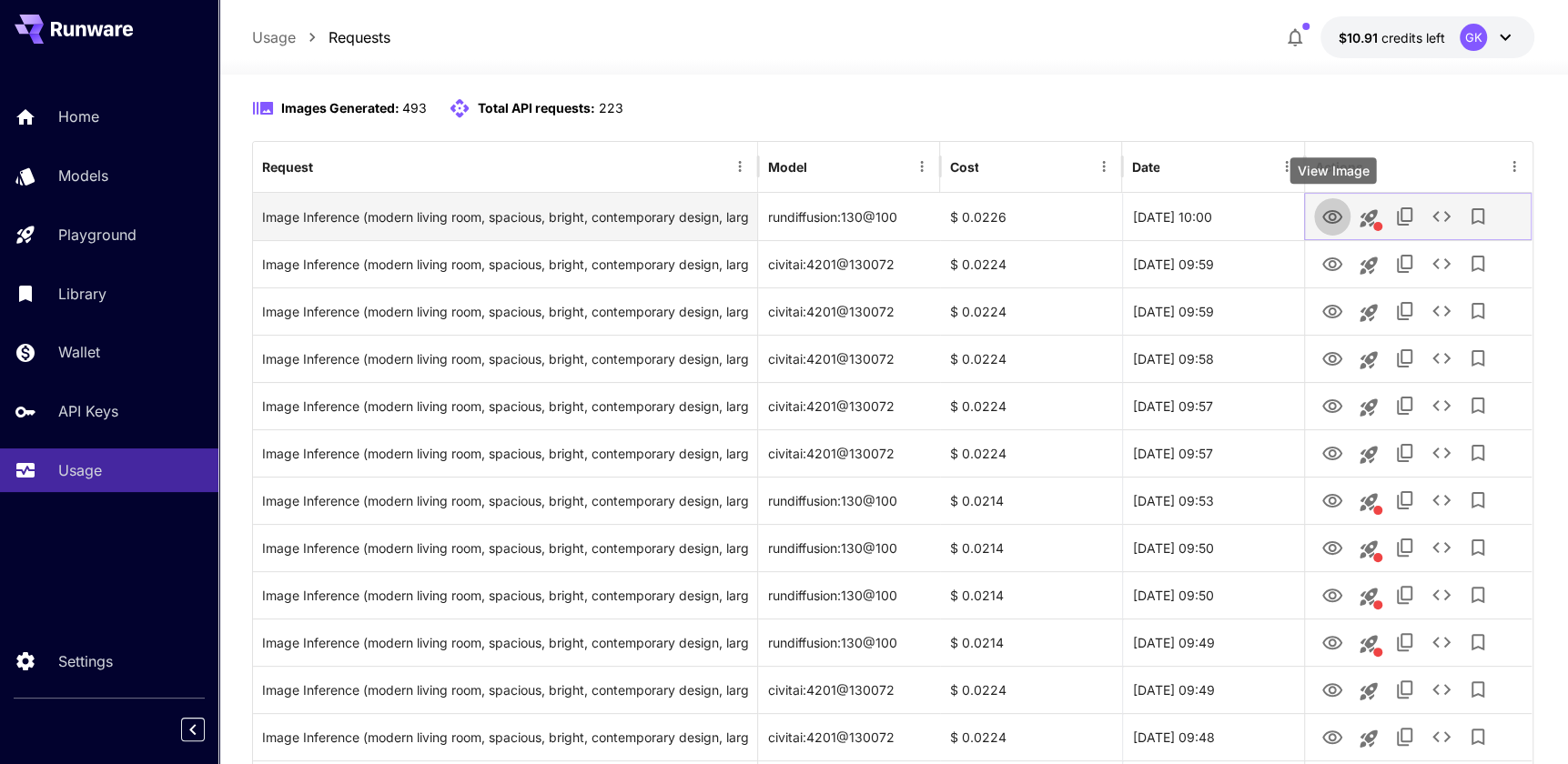
click at [1335, 217] on icon "View Image" at bounding box center [1331, 217] width 20 height 13
click at [1321, 217] on icon "View Image" at bounding box center [1331, 217] width 22 height 22
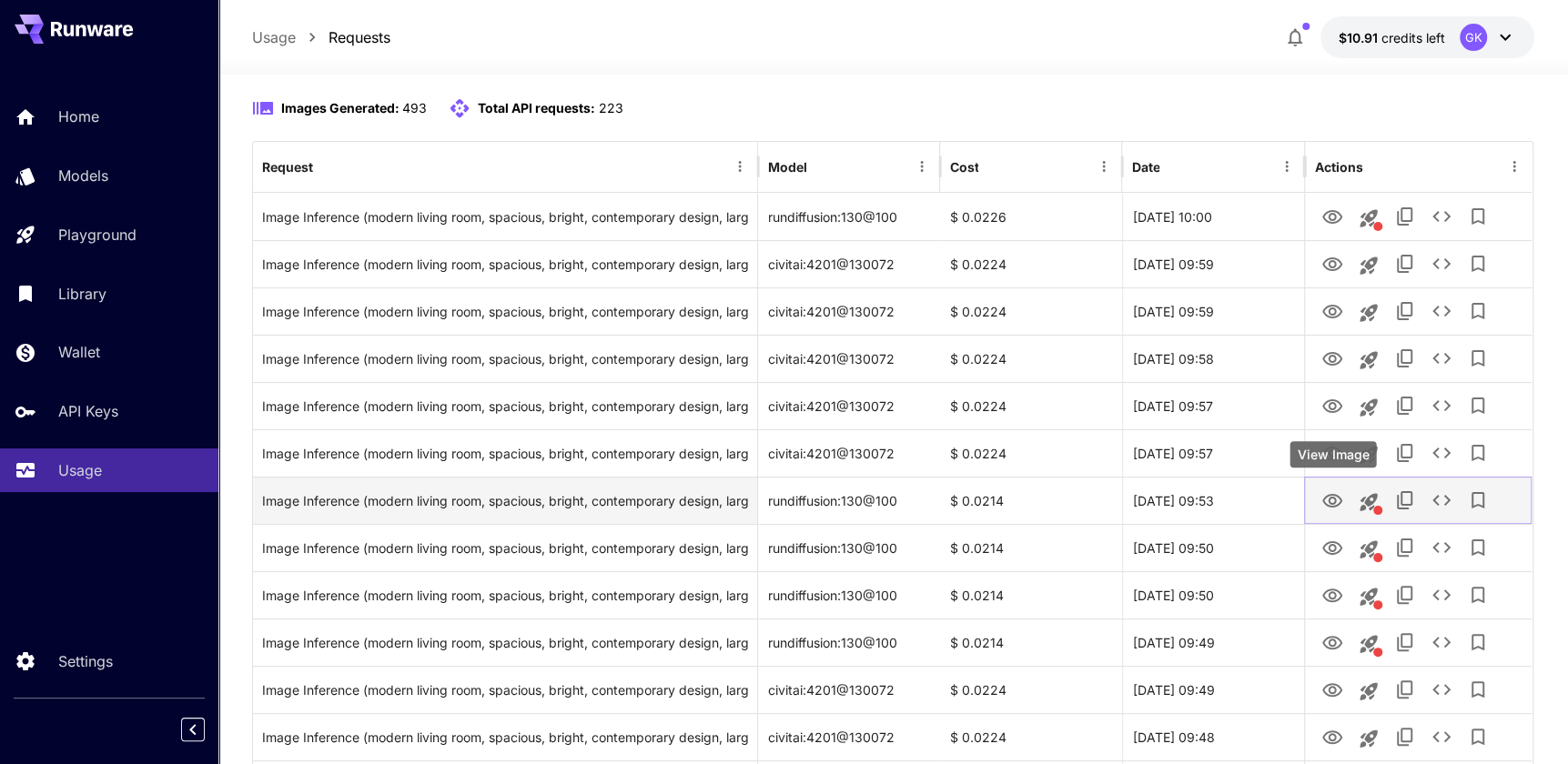
click at [1333, 498] on icon "View Image" at bounding box center [1331, 501] width 20 height 13
